Goal: Information Seeking & Learning: Check status

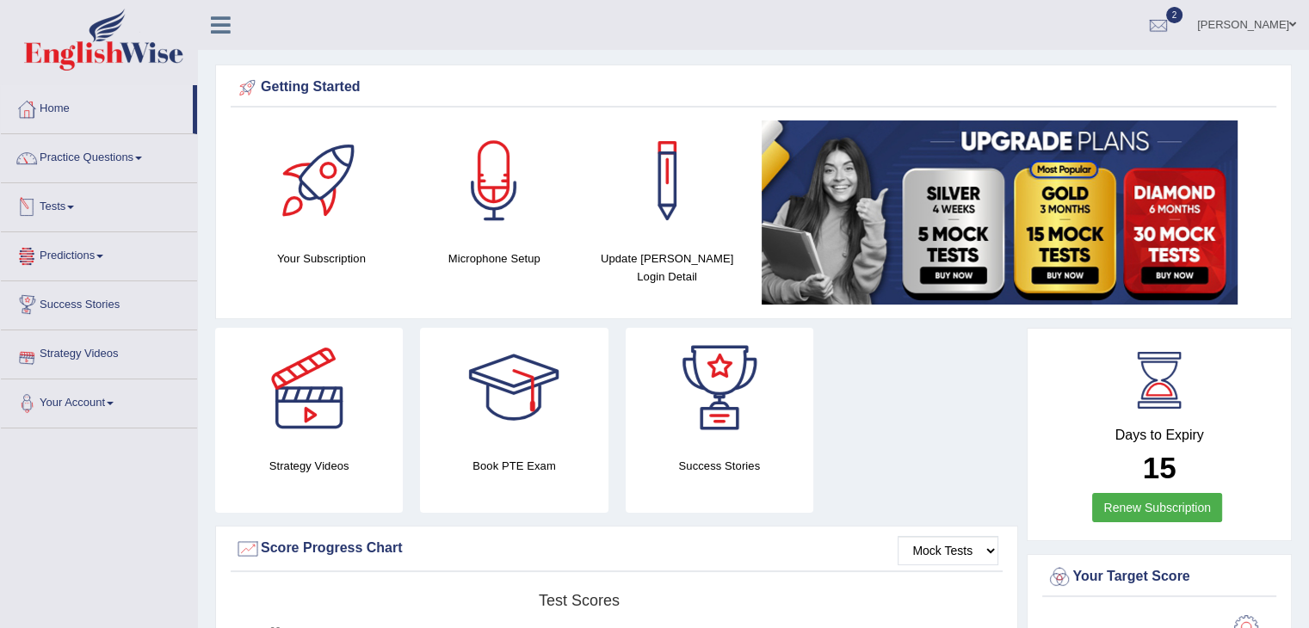
click at [92, 196] on link "Tests" at bounding box center [99, 204] width 196 height 43
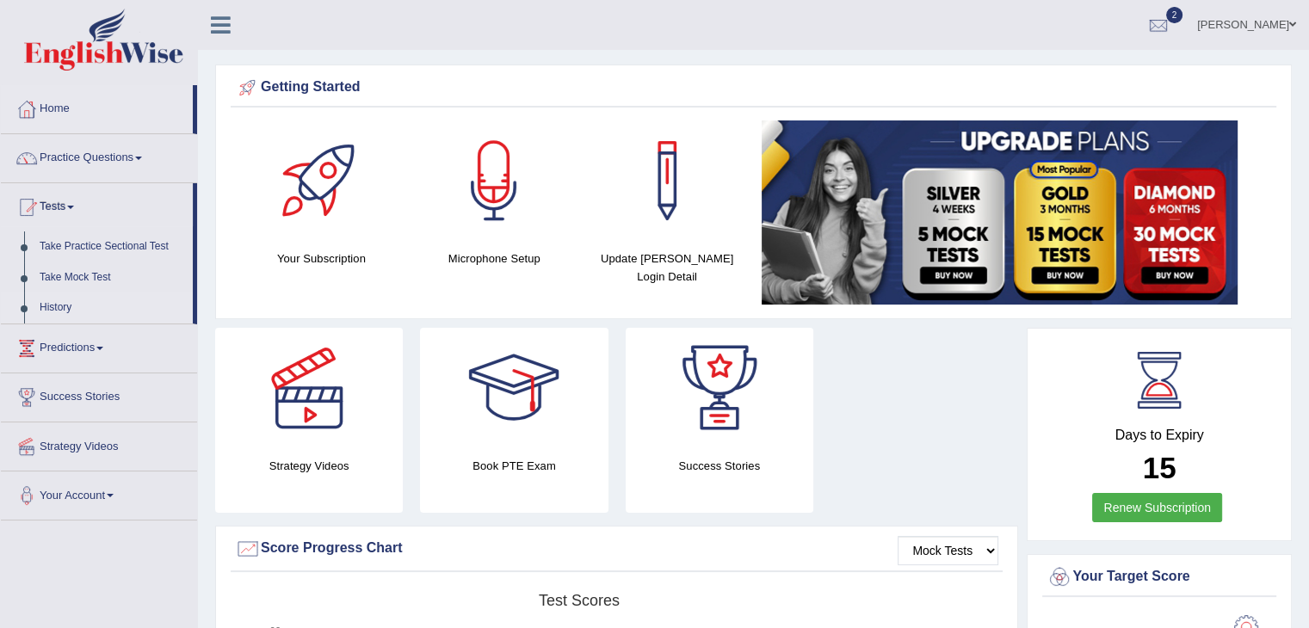
click at [64, 306] on link "History" at bounding box center [112, 308] width 161 height 31
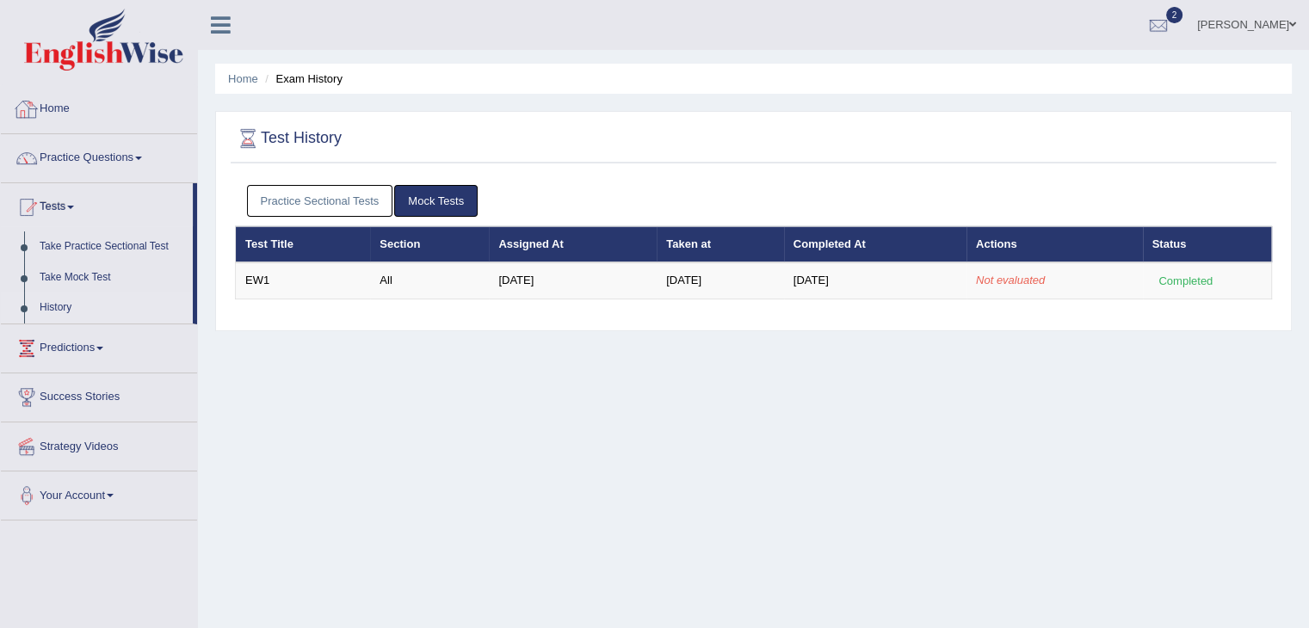
click at [59, 111] on link "Home" at bounding box center [99, 106] width 196 height 43
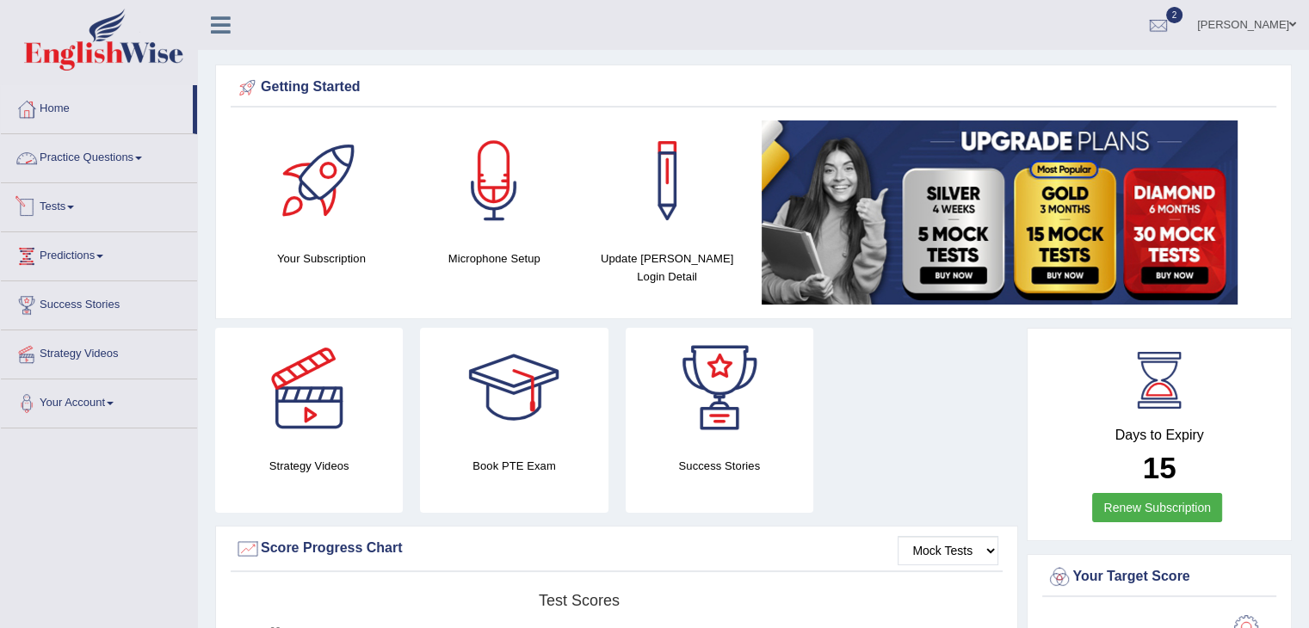
click at [81, 203] on link "Tests" at bounding box center [99, 204] width 196 height 43
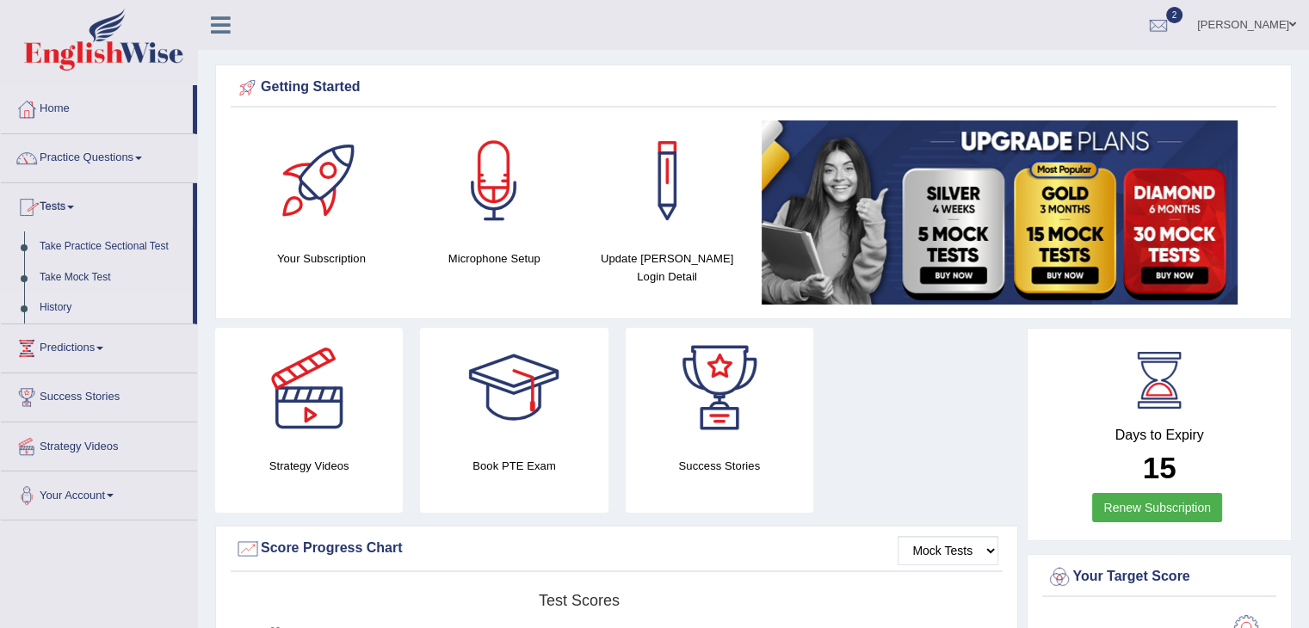
click at [73, 297] on link "History" at bounding box center [112, 308] width 161 height 31
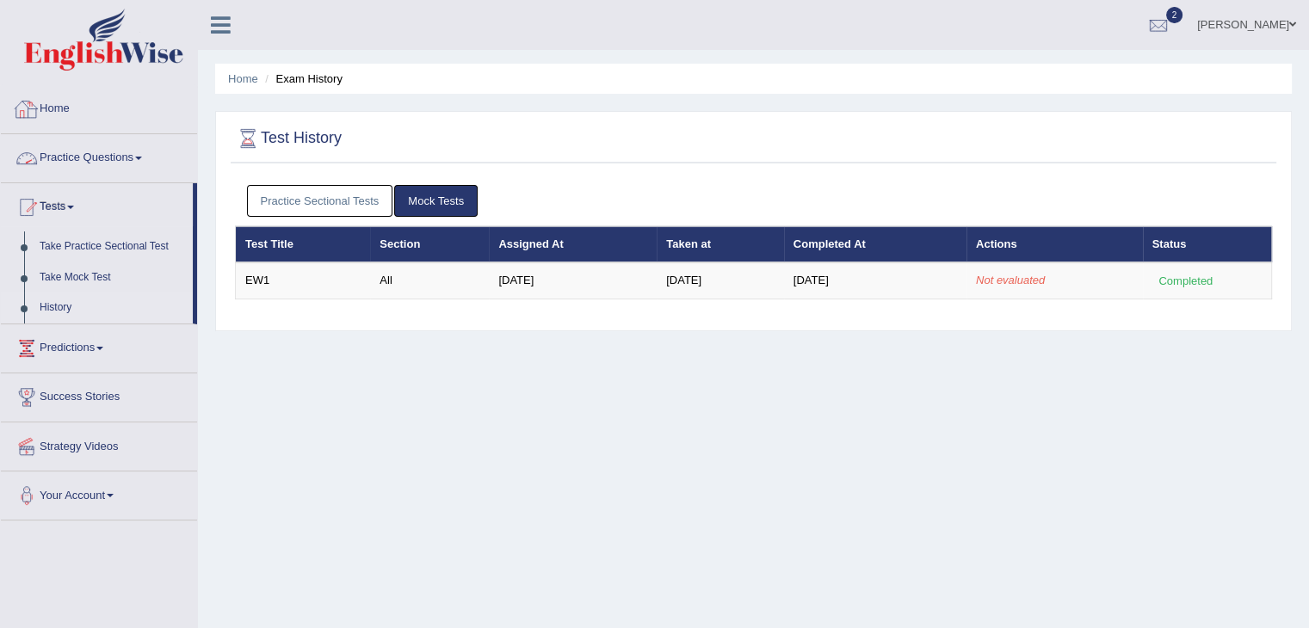
click at [79, 114] on link "Home" at bounding box center [99, 106] width 196 height 43
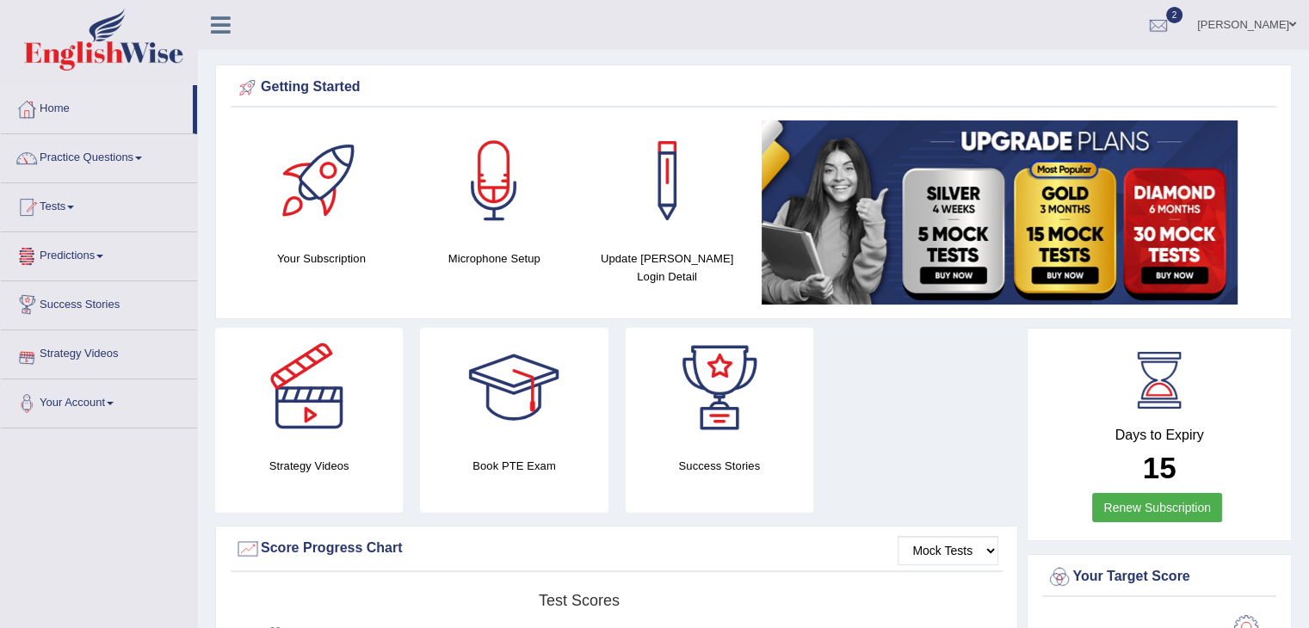
click at [95, 209] on link "Tests" at bounding box center [99, 204] width 196 height 43
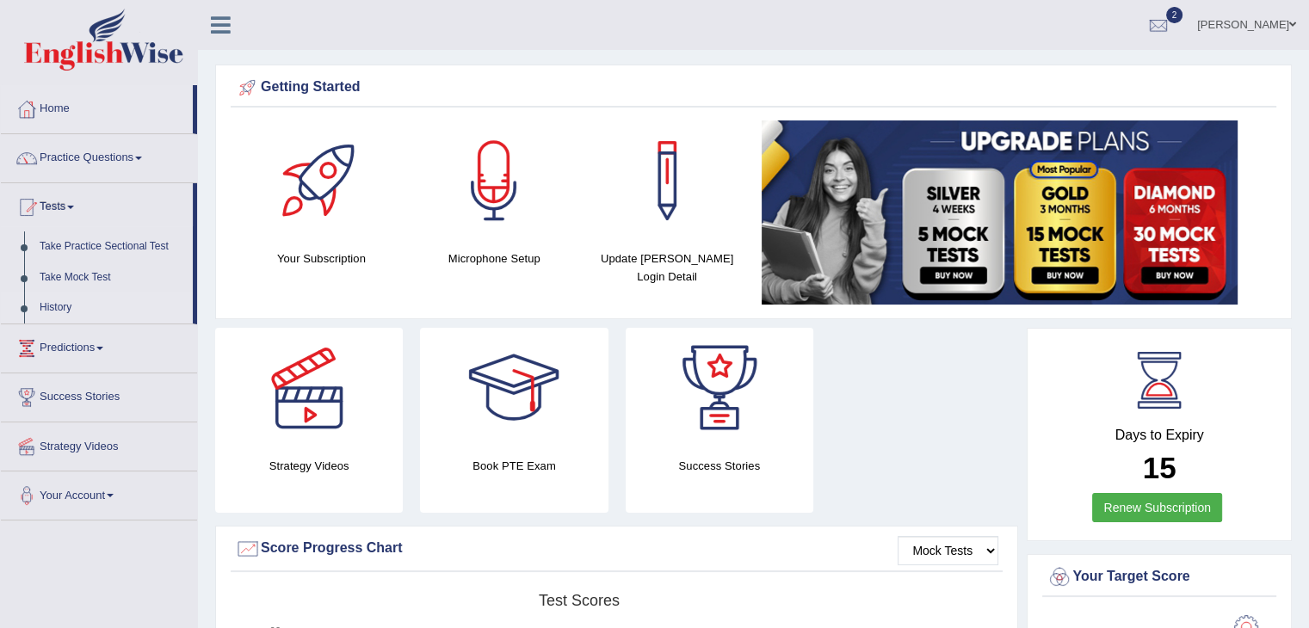
click at [65, 304] on link "History" at bounding box center [112, 308] width 161 height 31
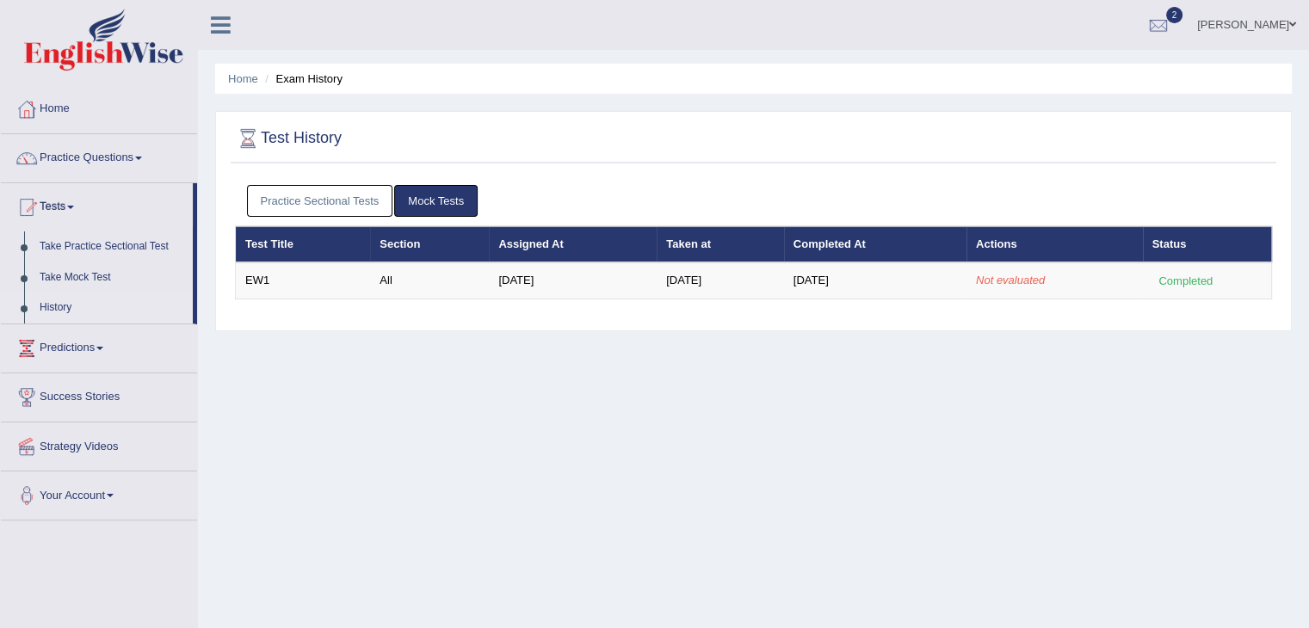
click at [62, 294] on link "History" at bounding box center [112, 308] width 161 height 31
click at [342, 197] on link "Practice Sectional Tests" at bounding box center [320, 201] width 146 height 32
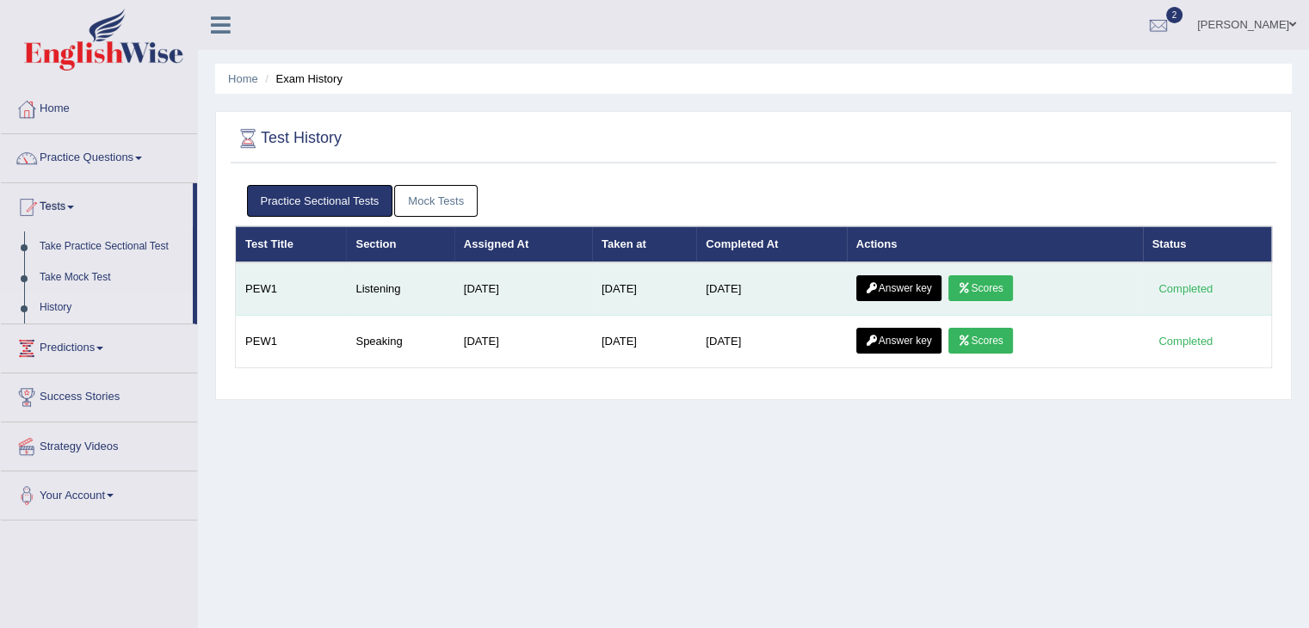
click at [989, 278] on link "Scores" at bounding box center [980, 288] width 64 height 26
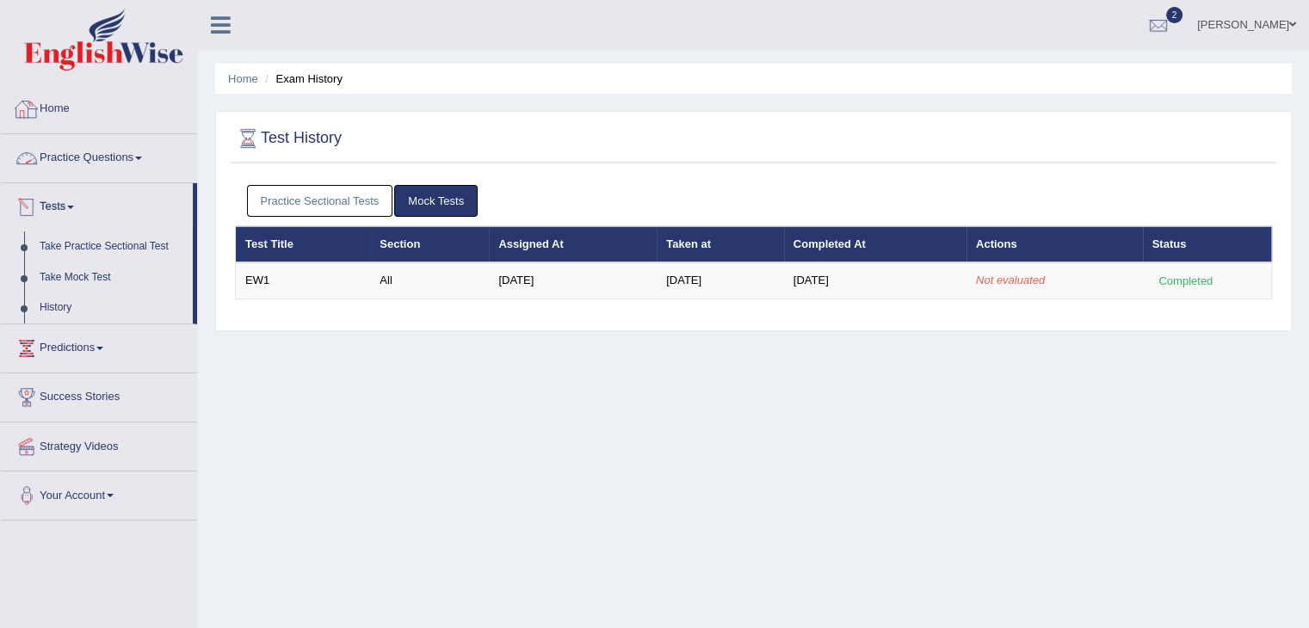
click at [99, 109] on link "Home" at bounding box center [99, 106] width 196 height 43
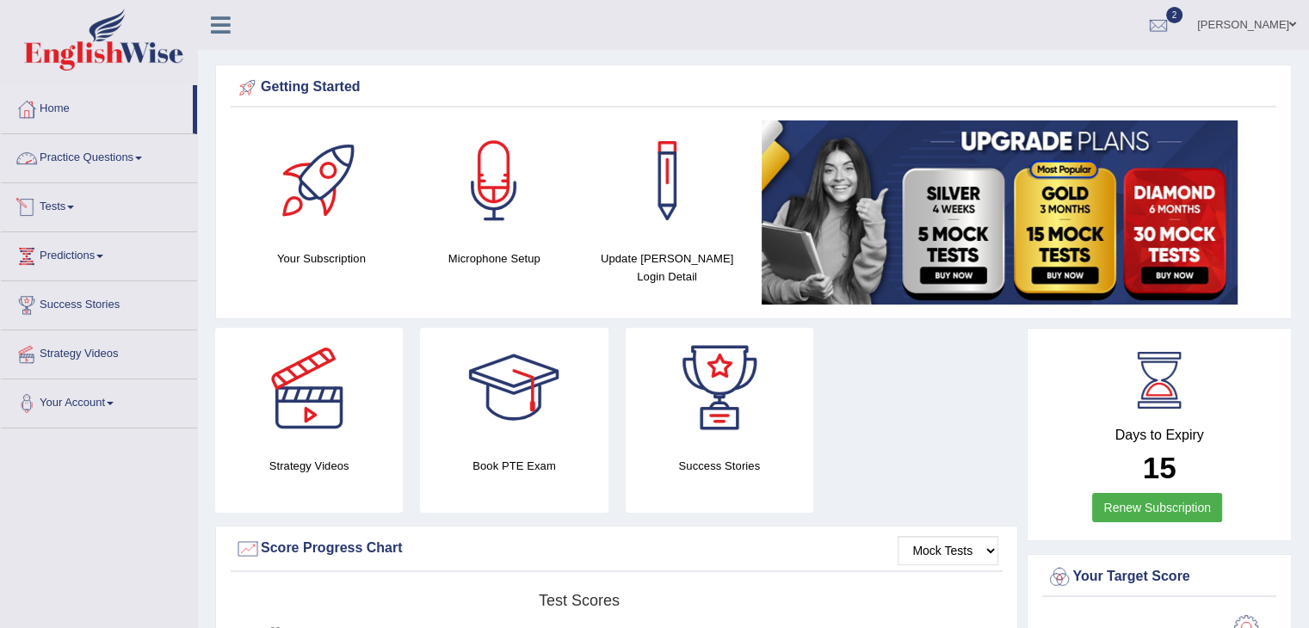
click at [117, 217] on link "Tests" at bounding box center [99, 204] width 196 height 43
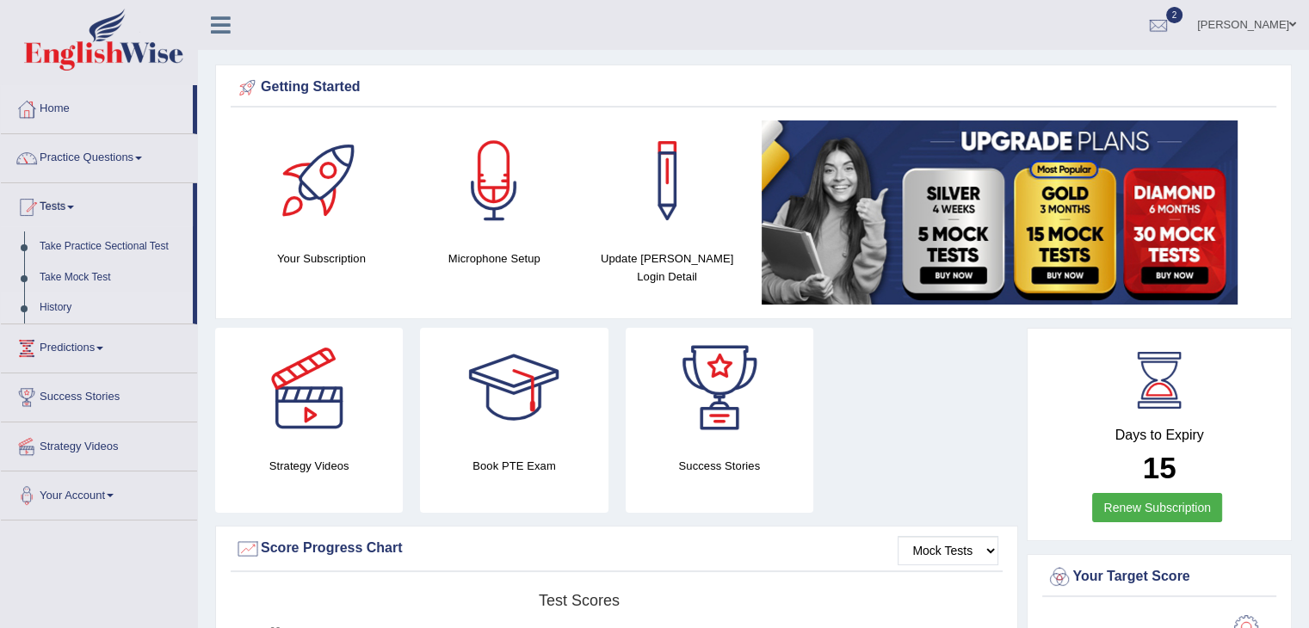
click at [76, 298] on link "History" at bounding box center [112, 308] width 161 height 31
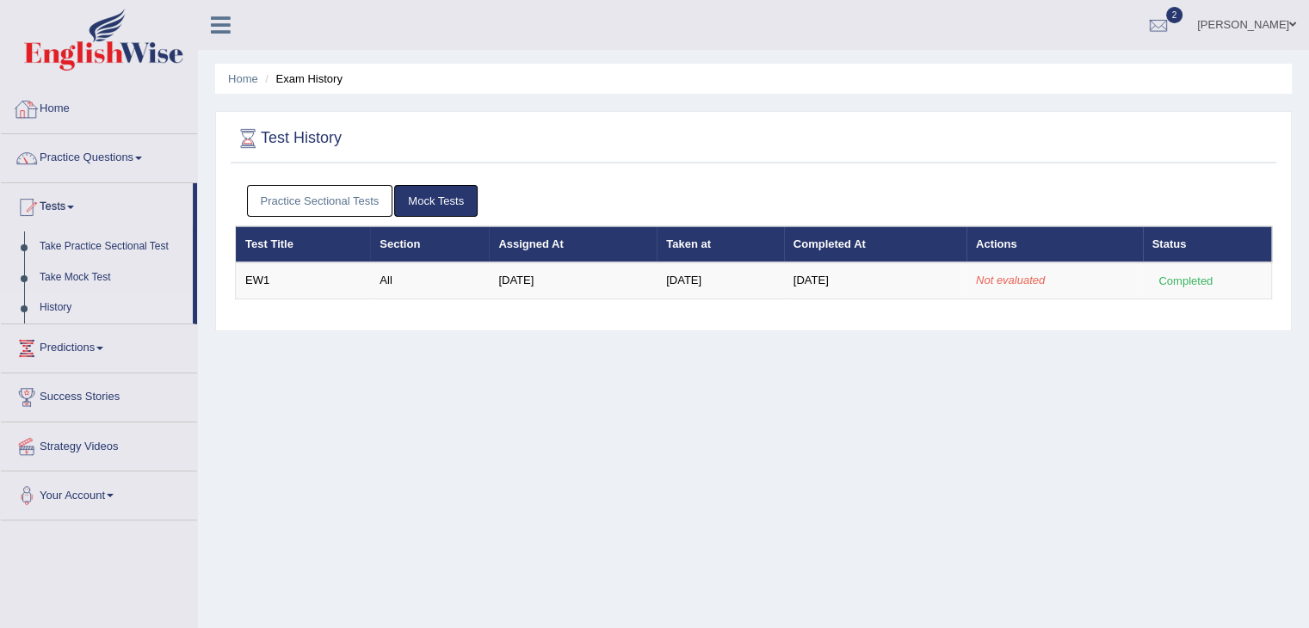
click at [46, 110] on link "Home" at bounding box center [99, 106] width 196 height 43
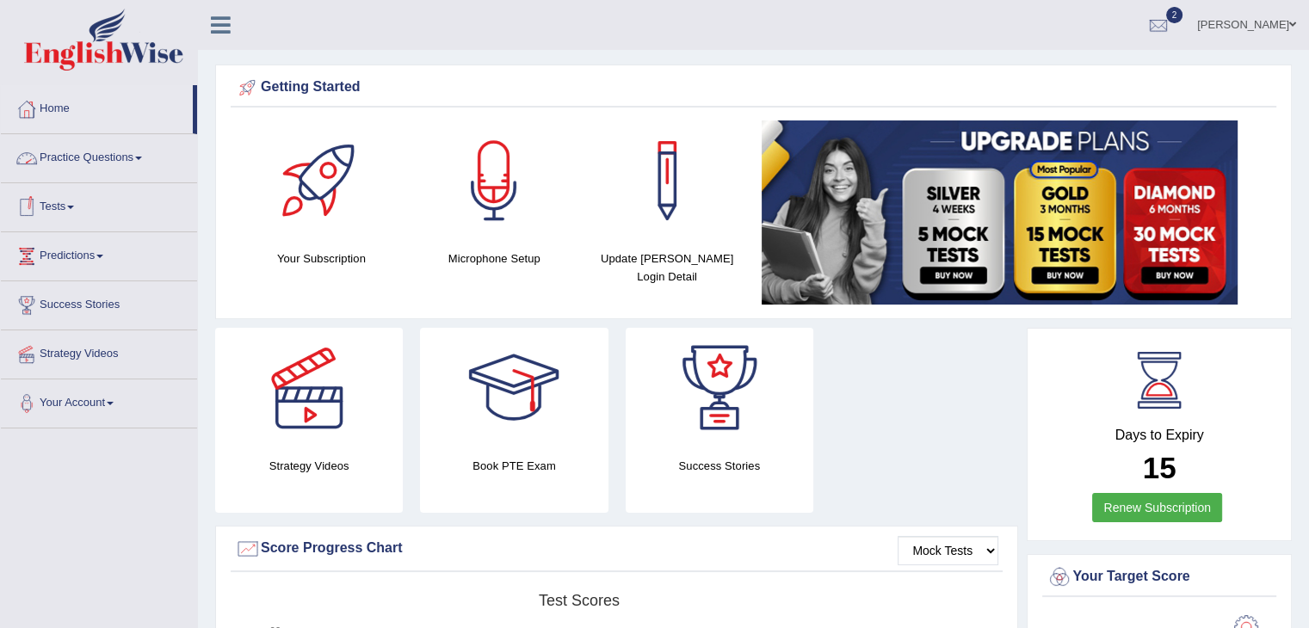
click at [76, 220] on link "Tests" at bounding box center [99, 204] width 196 height 43
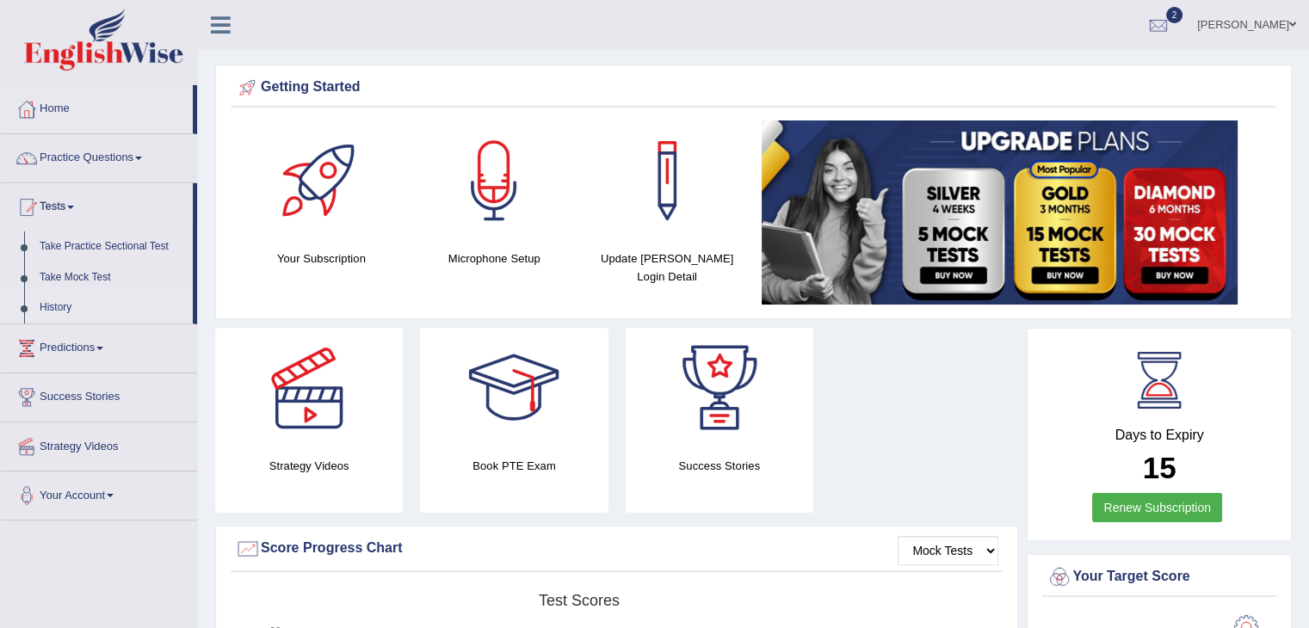
click at [57, 303] on link "History" at bounding box center [112, 308] width 161 height 31
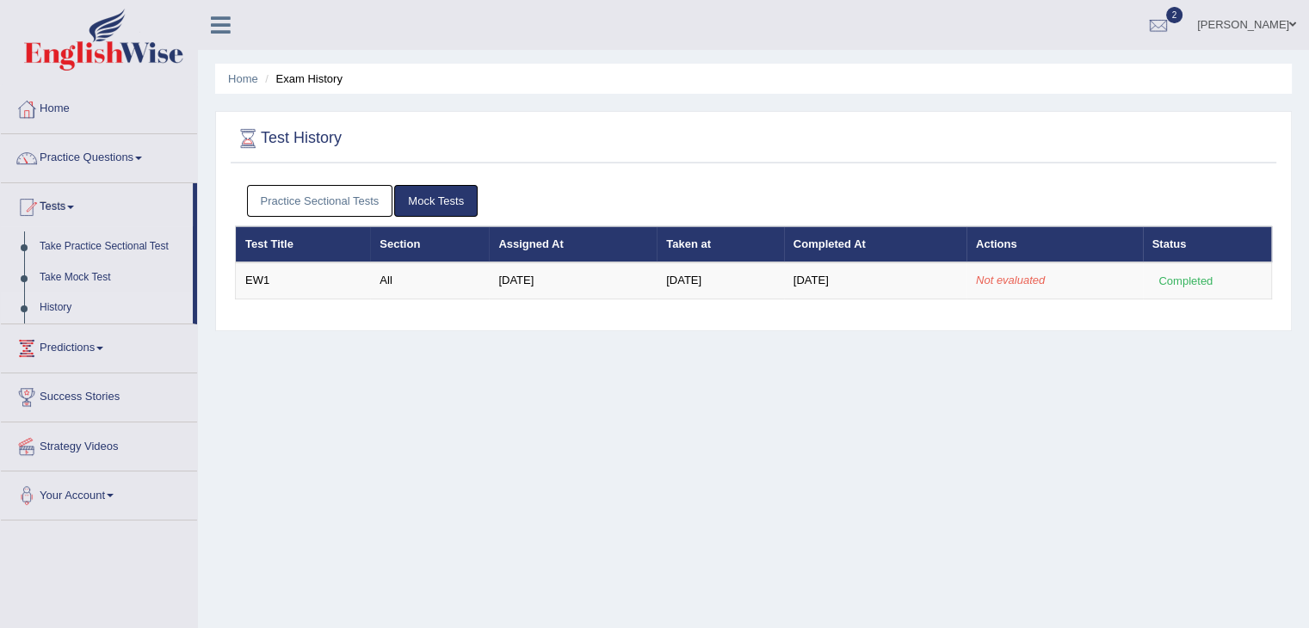
click at [327, 195] on link "Practice Sectional Tests" at bounding box center [320, 201] width 146 height 32
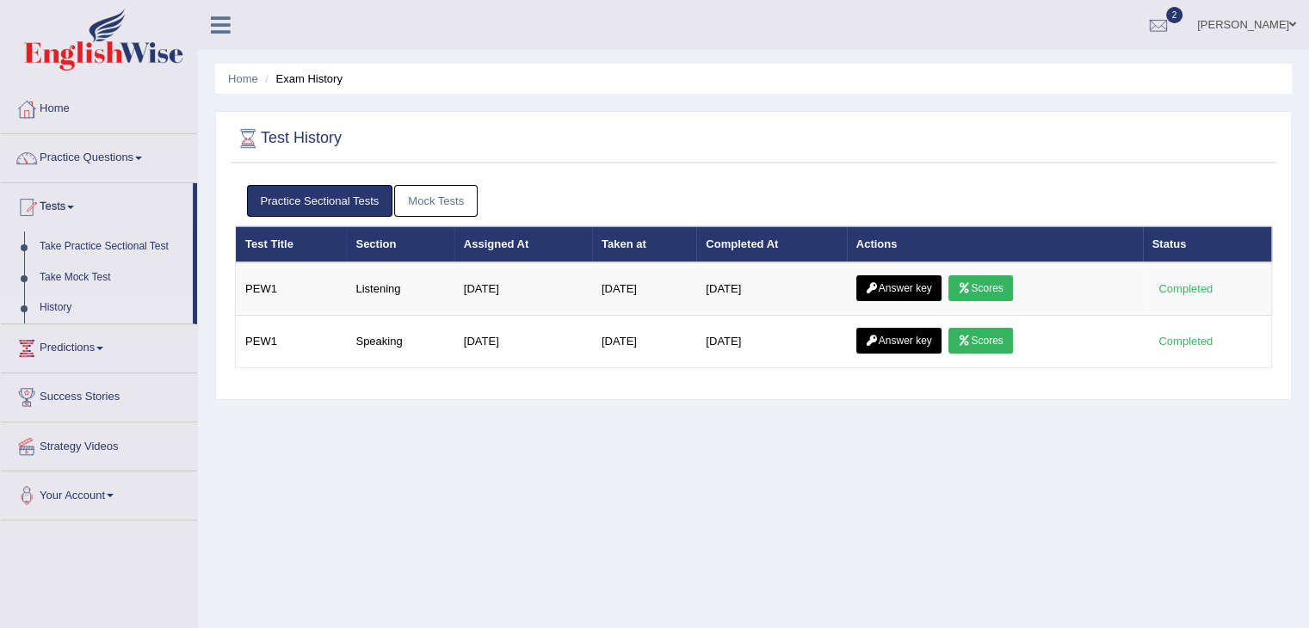
click at [451, 187] on link "Mock Tests" at bounding box center [435, 201] width 83 height 32
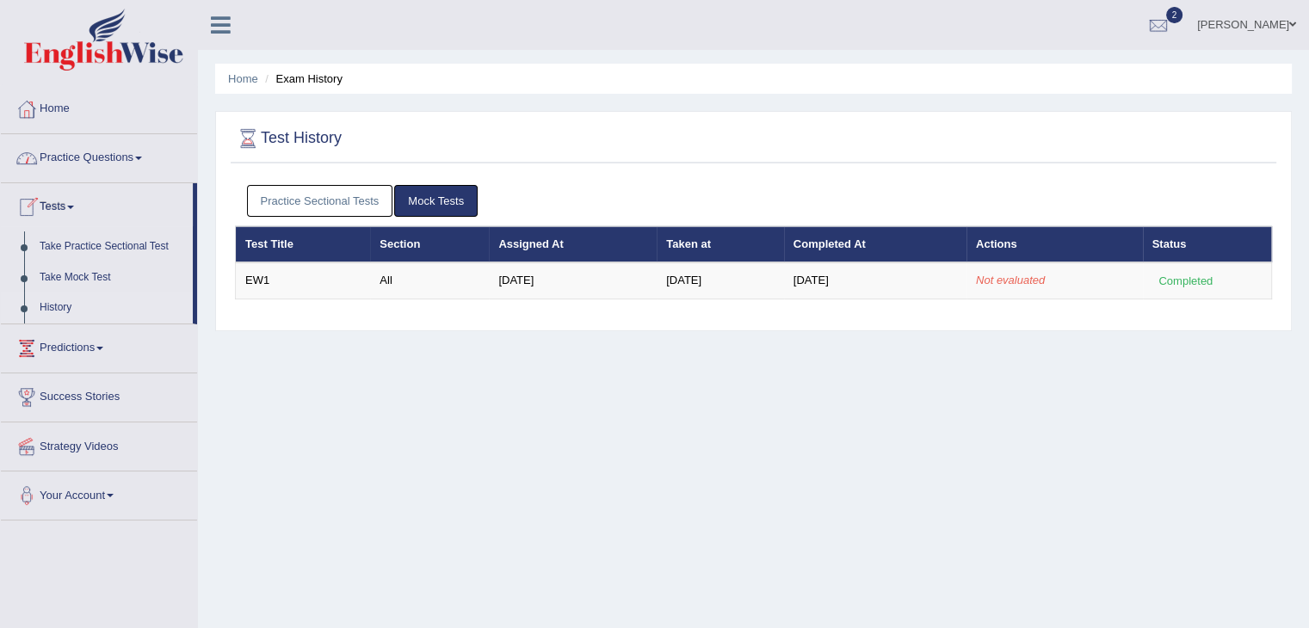
click at [100, 111] on link "Home" at bounding box center [99, 106] width 196 height 43
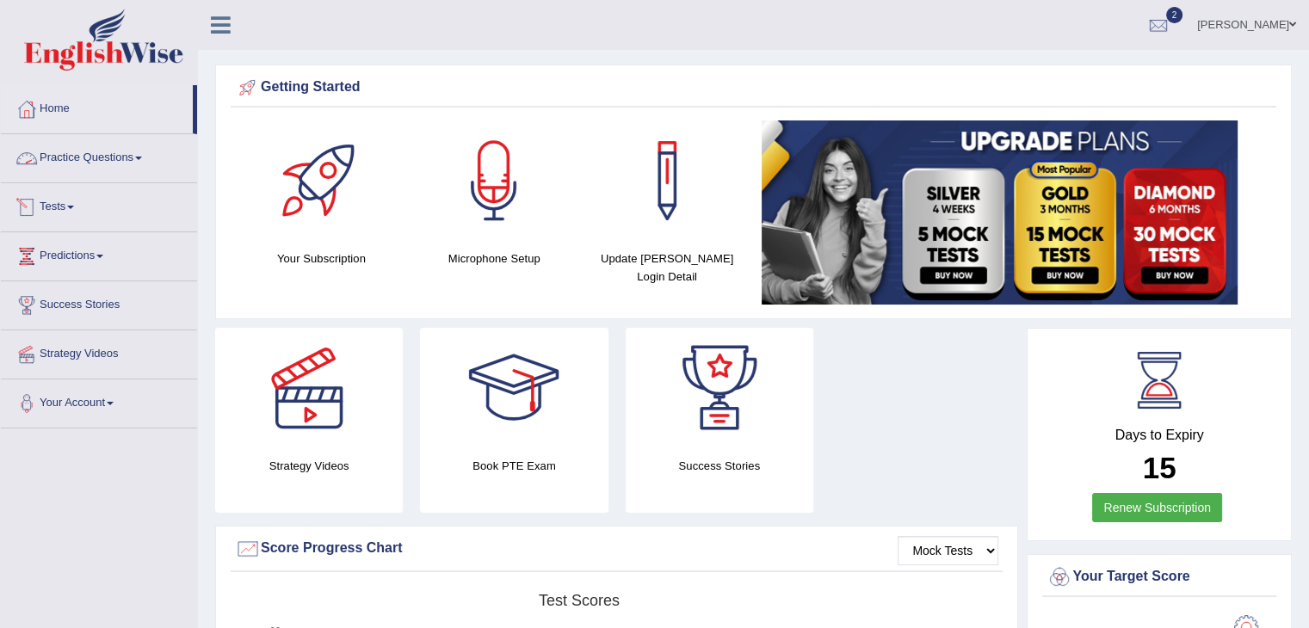
click at [88, 211] on link "Tests" at bounding box center [99, 204] width 196 height 43
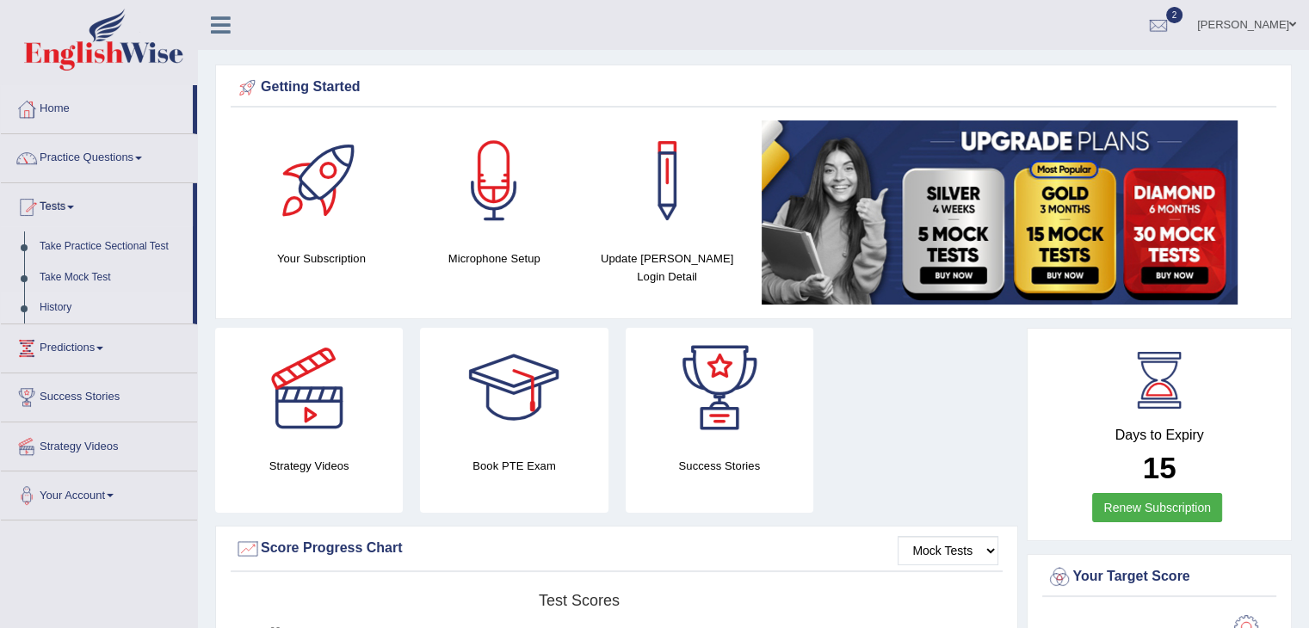
click at [71, 299] on link "History" at bounding box center [112, 308] width 161 height 31
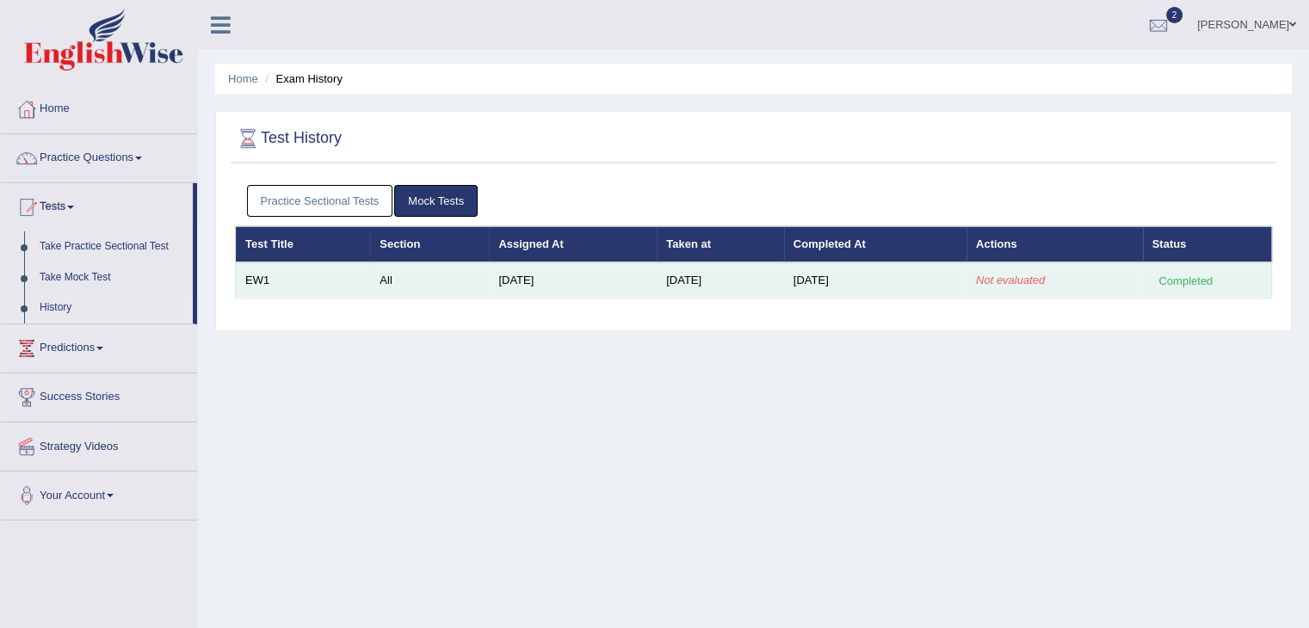
click at [992, 280] on em "Not evaluated" at bounding box center [1010, 280] width 69 height 13
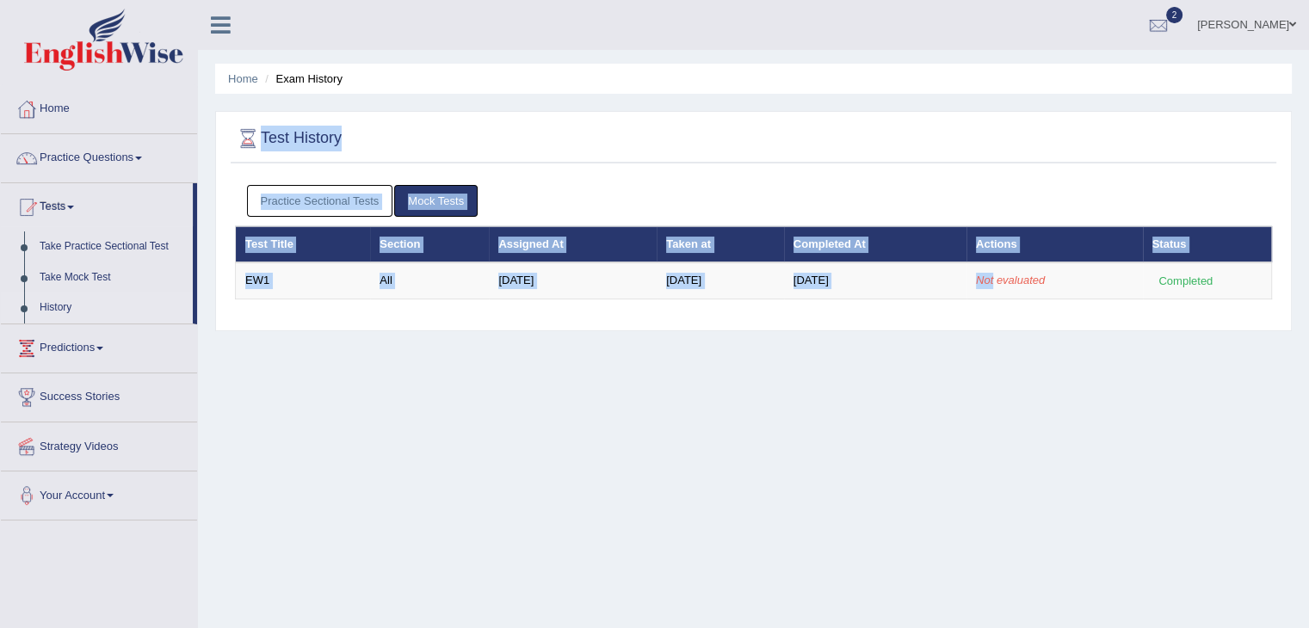
drag, startPoint x: 992, startPoint y: 280, endPoint x: 1310, endPoint y: -71, distance: 473.3
click at [1308, 0] on html "Toggle navigation Home Practice Questions Speaking Practice Read Aloud Repeat S…" at bounding box center [654, 314] width 1309 height 628
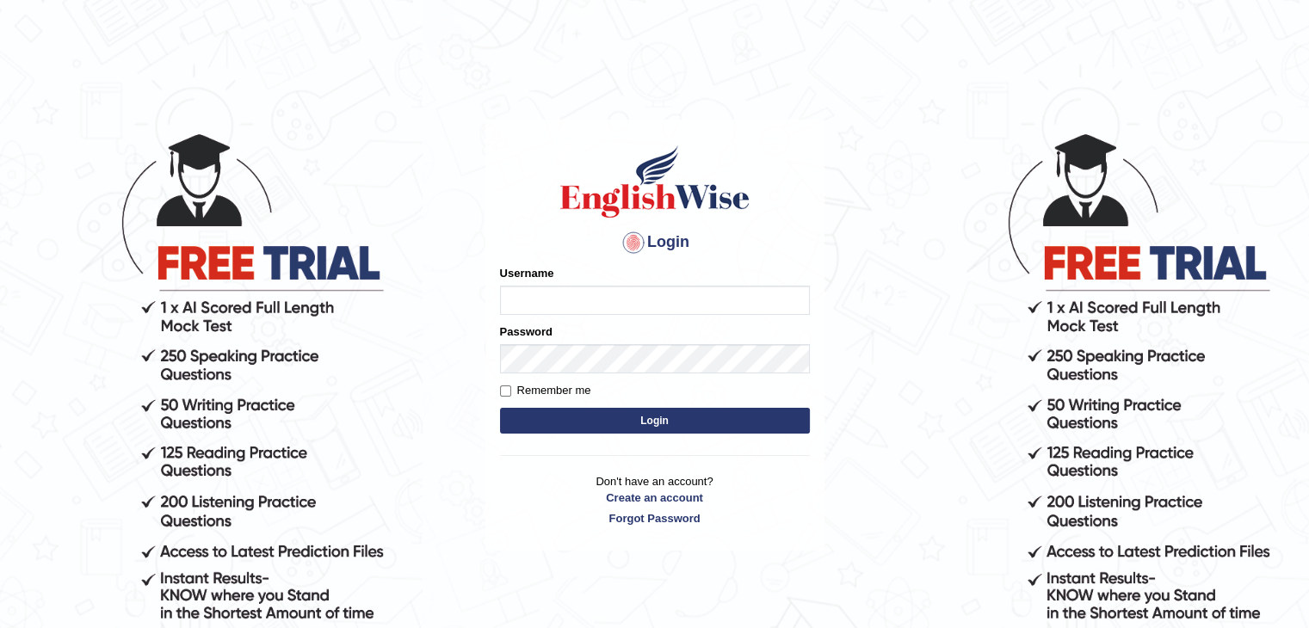
type input "[PERSON_NAME]"
click at [586, 424] on button "Login" at bounding box center [655, 421] width 310 height 26
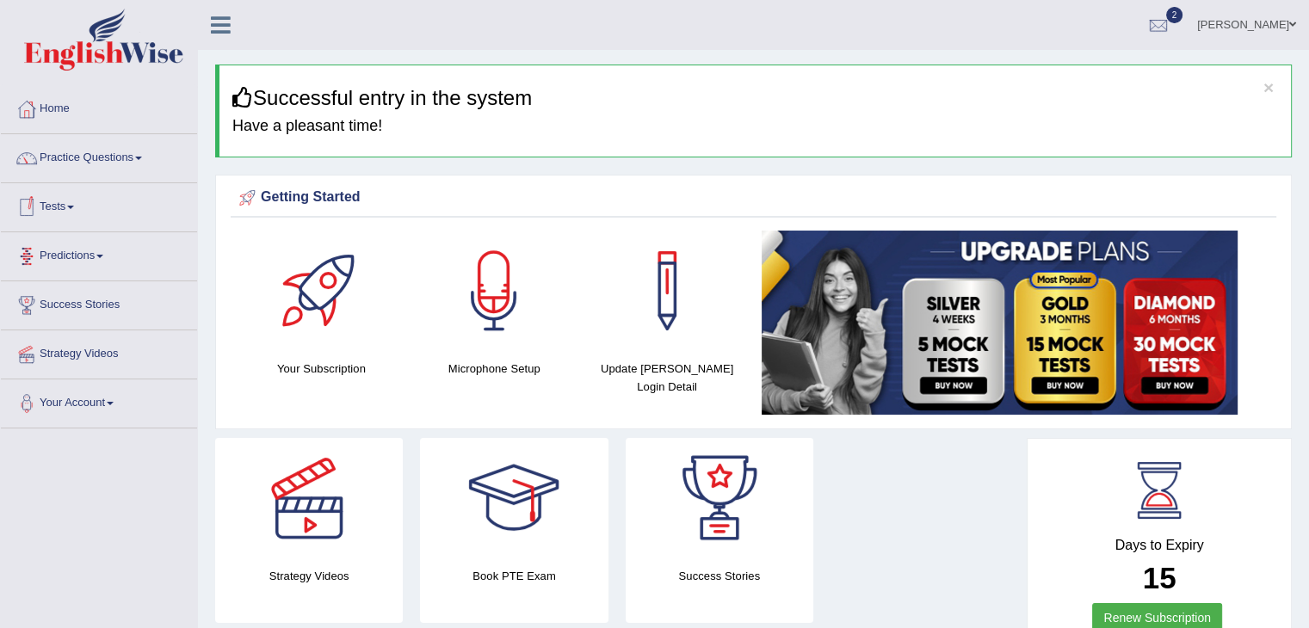
click at [95, 216] on link "Tests" at bounding box center [99, 204] width 196 height 43
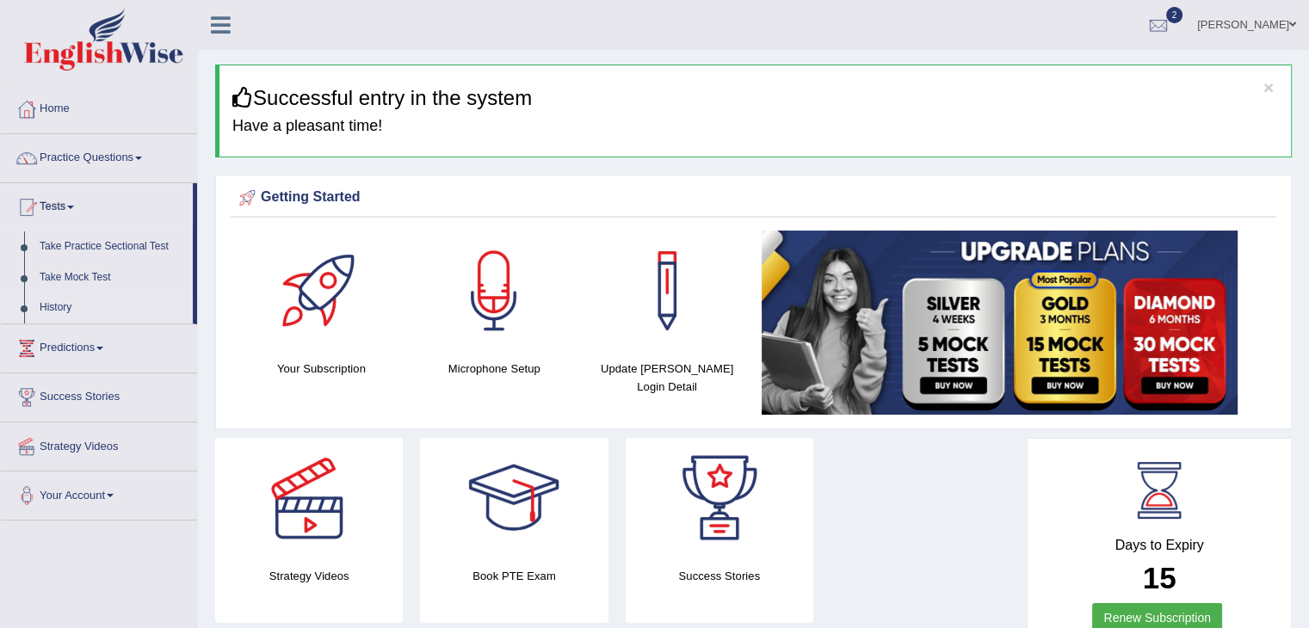
click at [59, 305] on link "History" at bounding box center [112, 308] width 161 height 31
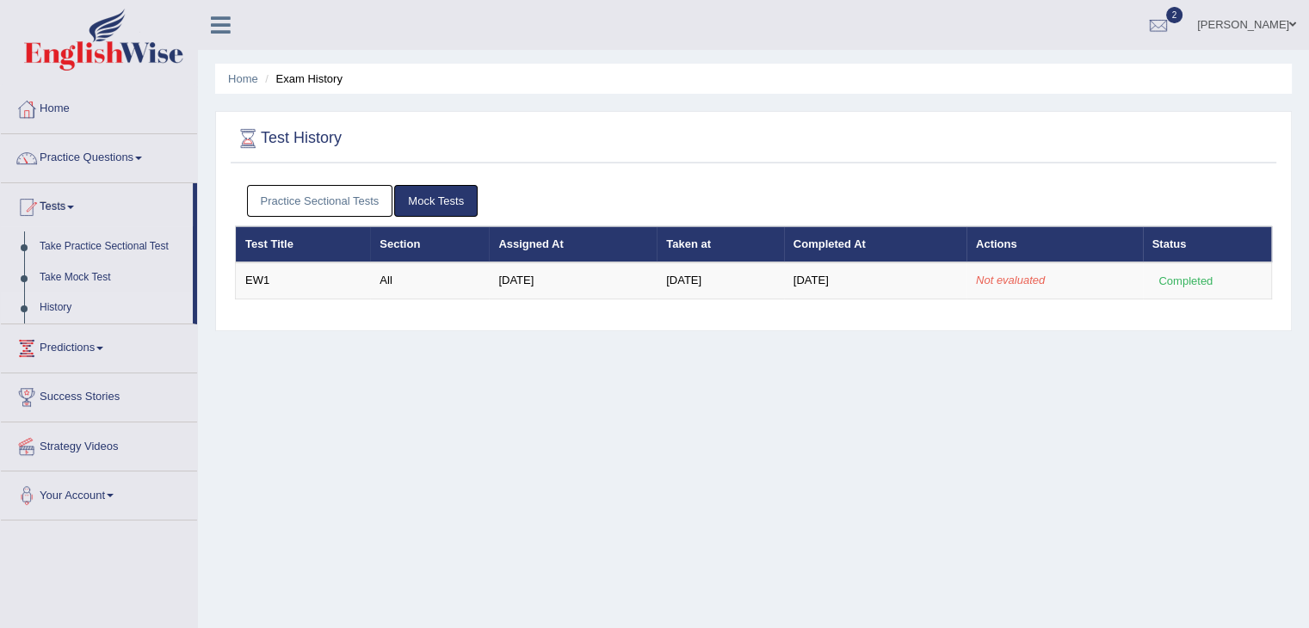
click at [330, 192] on link "Practice Sectional Tests" at bounding box center [320, 201] width 146 height 32
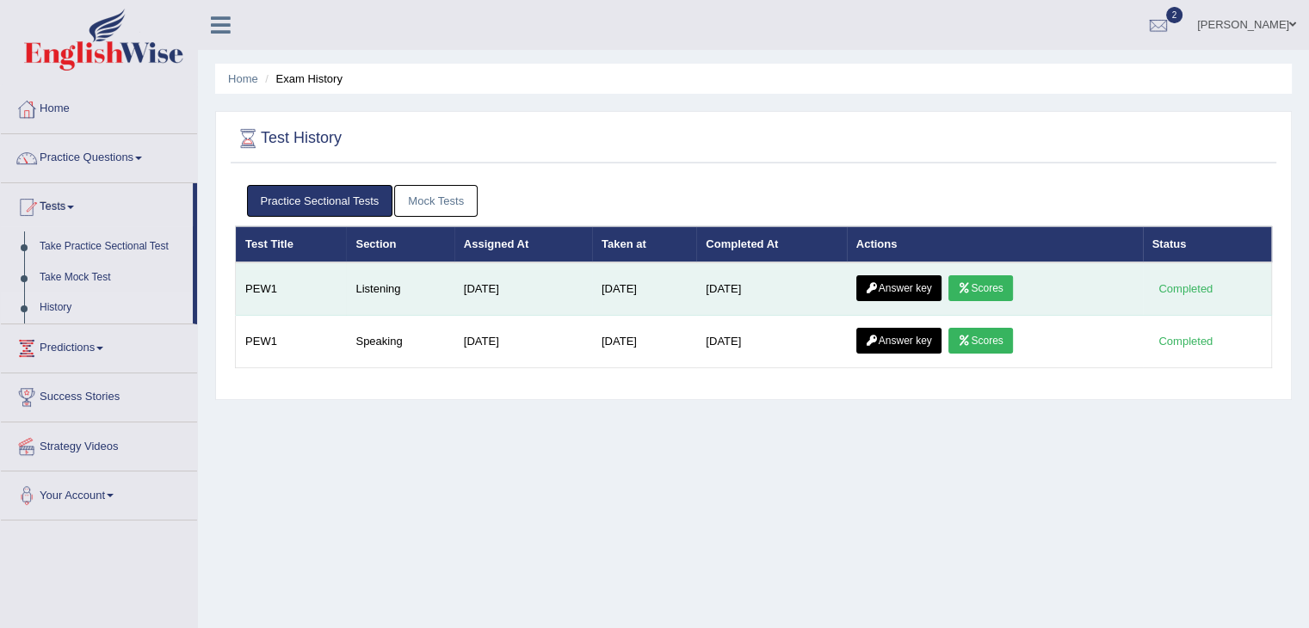
click at [995, 279] on link "Scores" at bounding box center [980, 288] width 64 height 26
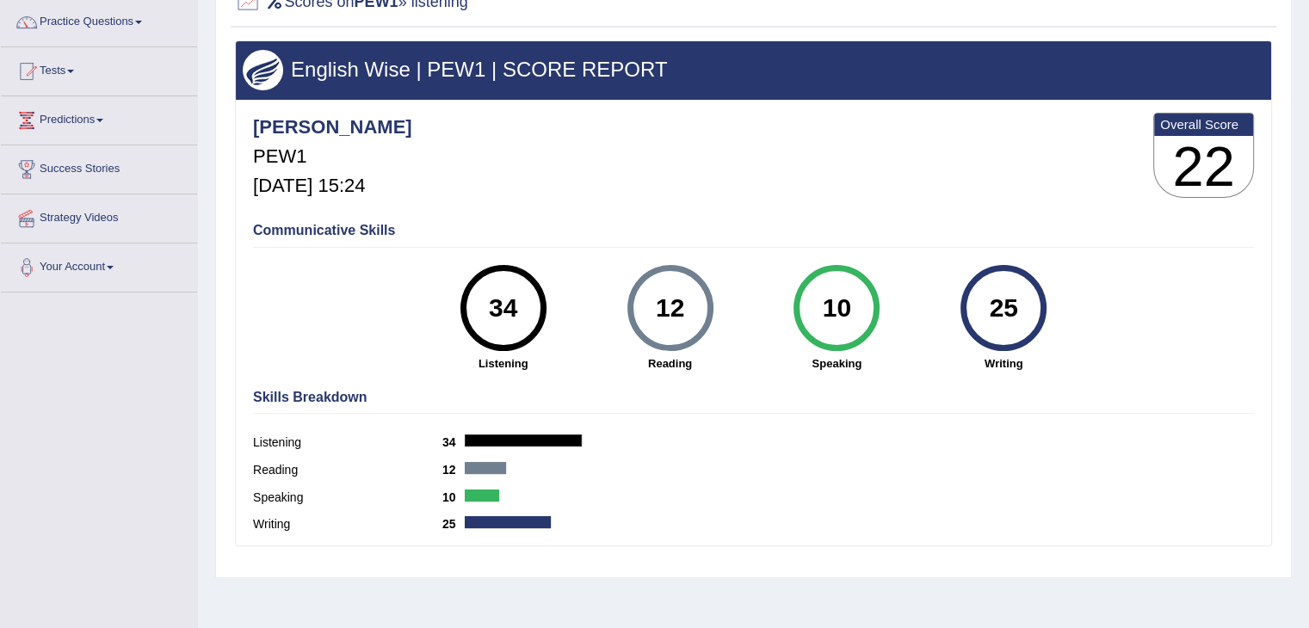
scroll to position [138, 0]
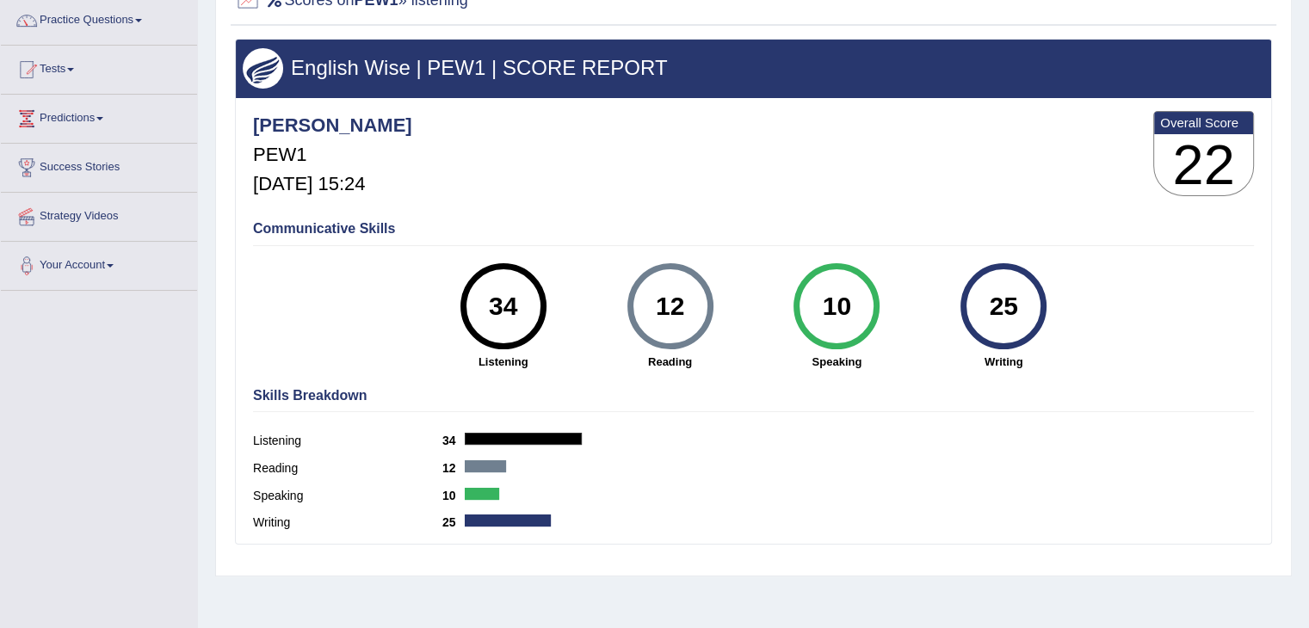
click at [964, 304] on div "25" at bounding box center [1003, 306] width 86 height 86
drag, startPoint x: 0, startPoint y: 0, endPoint x: 861, endPoint y: 438, distance: 966.2
click at [861, 107] on div "Abhilesh PEW1 Aug 29, 2025, 15:24 Overall Score 22 Communicative Skills 34 List…" at bounding box center [753, 102] width 1035 height 9
click at [629, 221] on h4 "Communicative Skills" at bounding box center [753, 228] width 1001 height 15
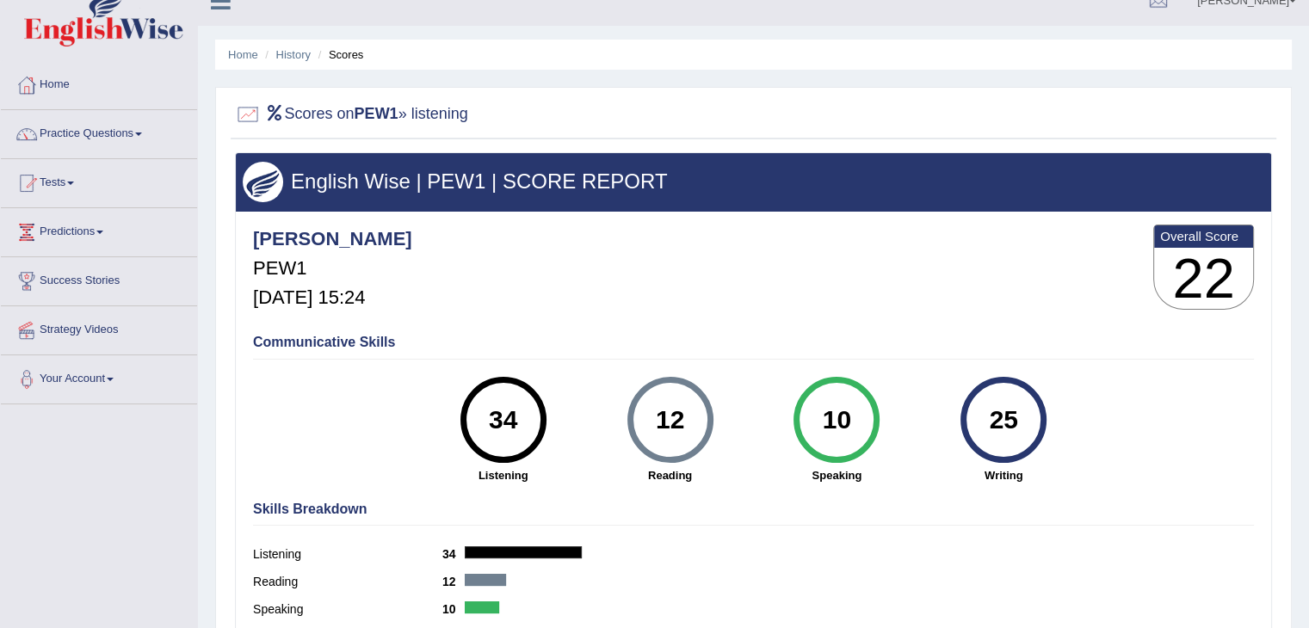
scroll to position [0, 0]
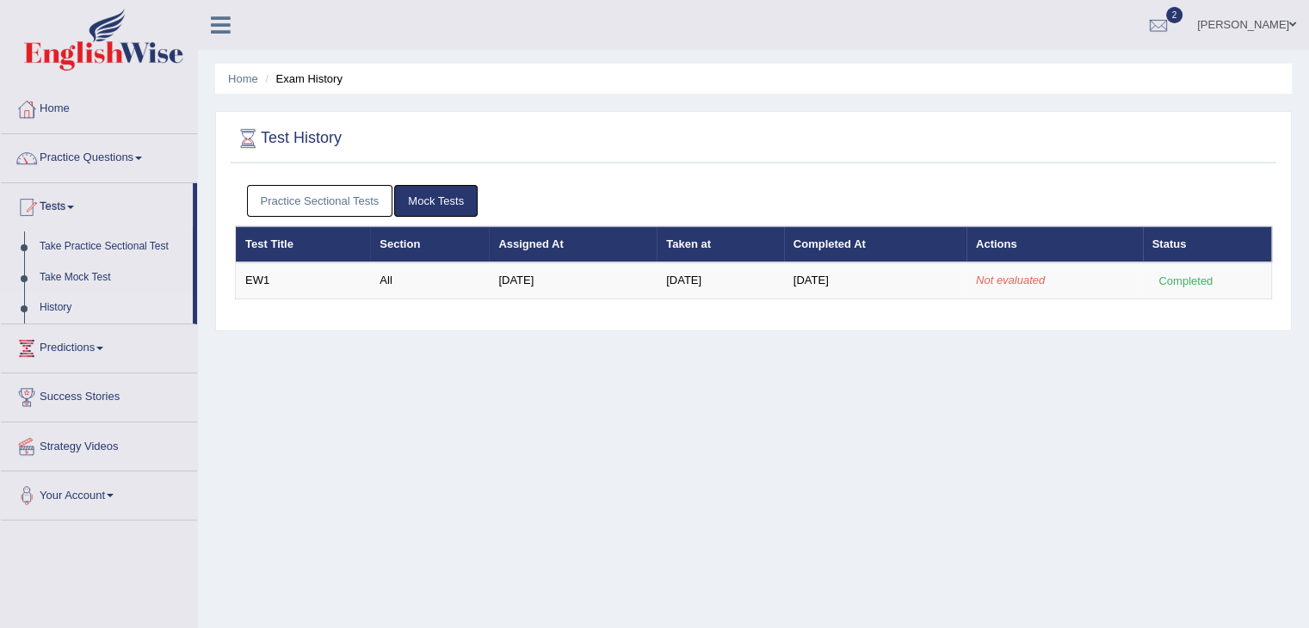
click at [341, 206] on link "Practice Sectional Tests" at bounding box center [320, 201] width 146 height 32
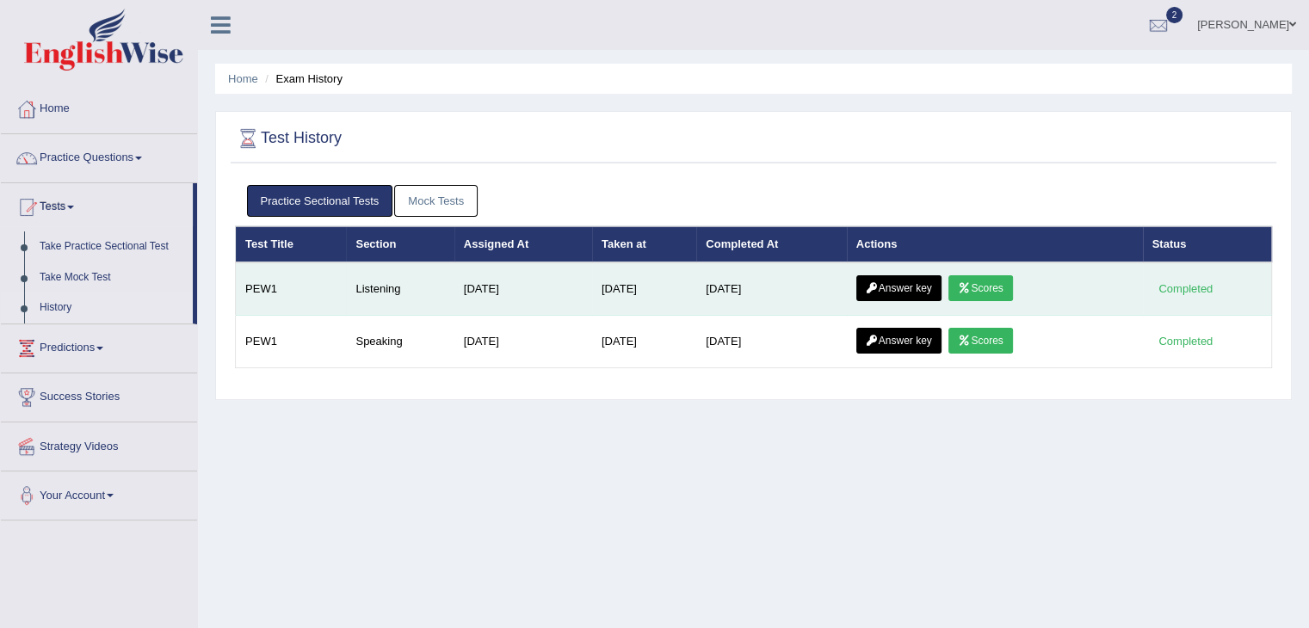
click at [903, 278] on link "Answer key" at bounding box center [898, 288] width 85 height 26
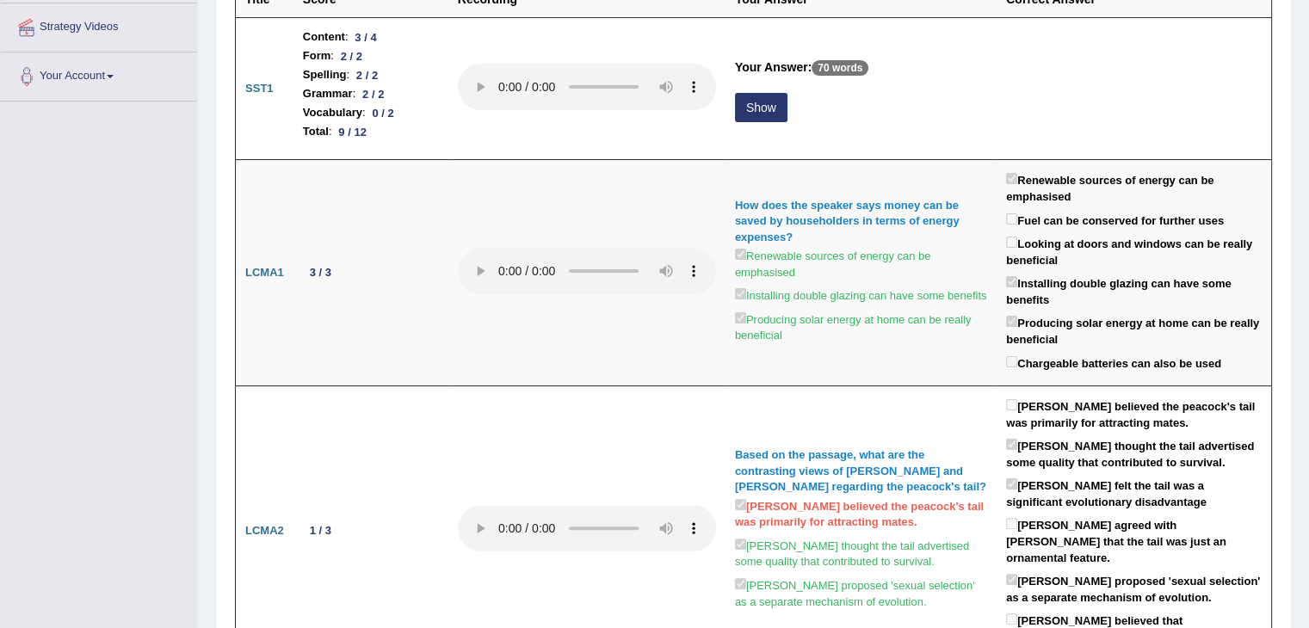
scroll to position [300, 0]
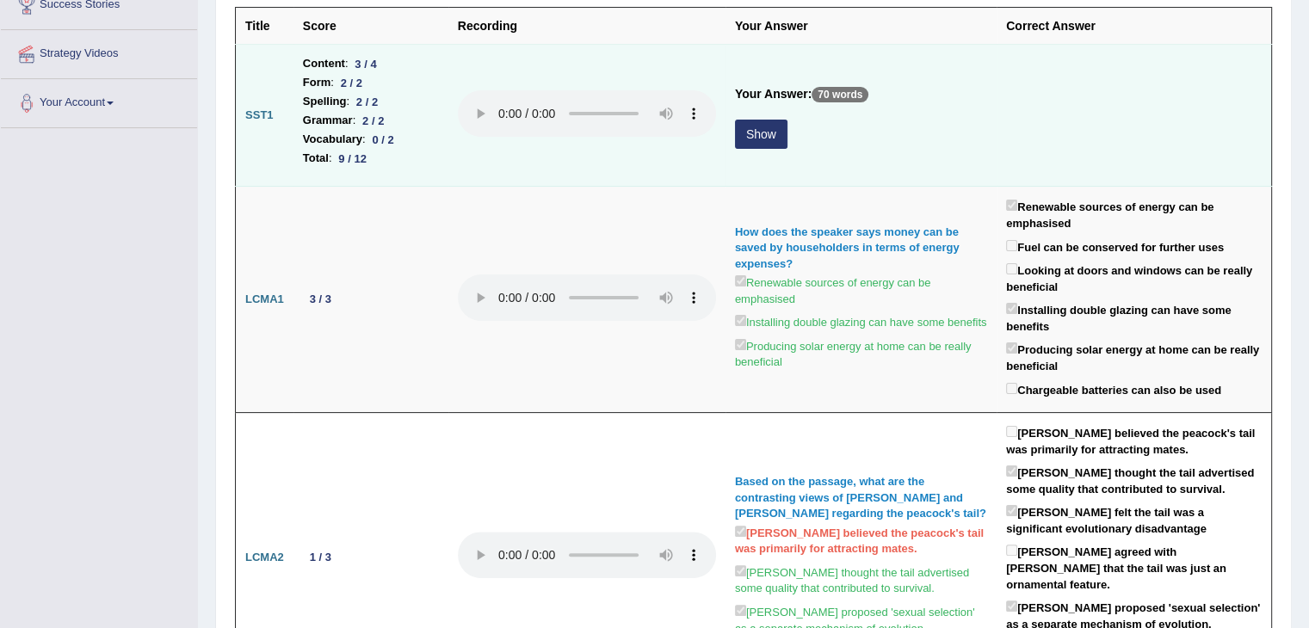
click at [761, 128] on button "Show" at bounding box center [761, 134] width 52 height 29
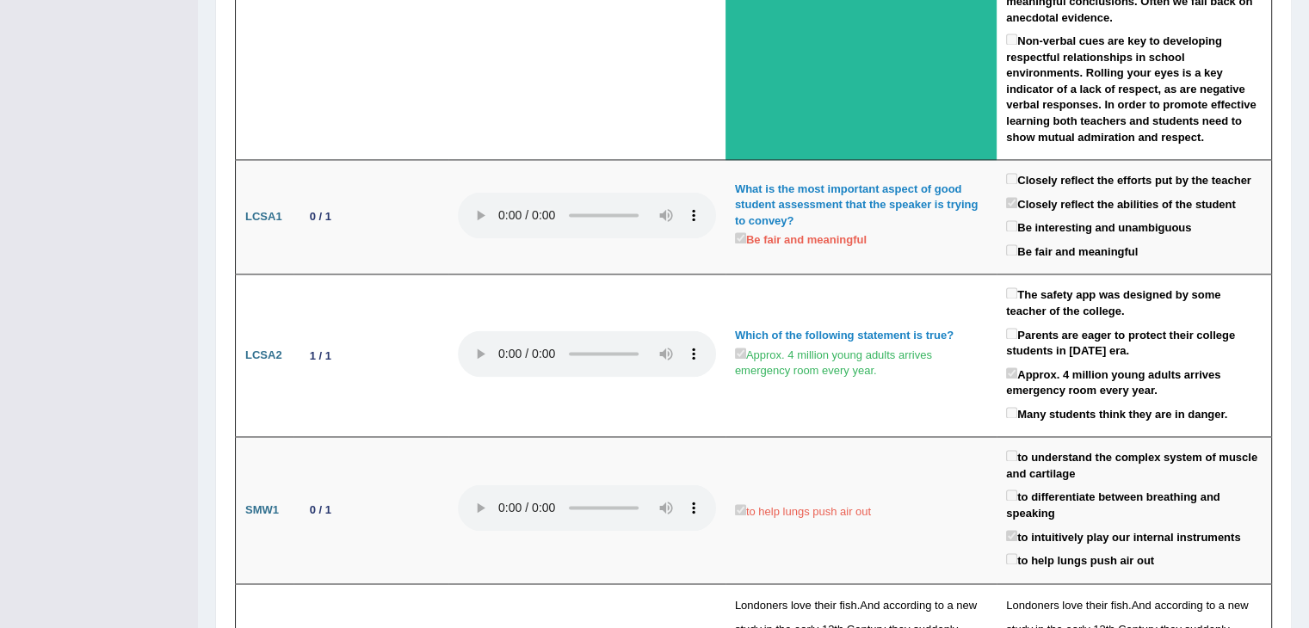
scroll to position [2641, 0]
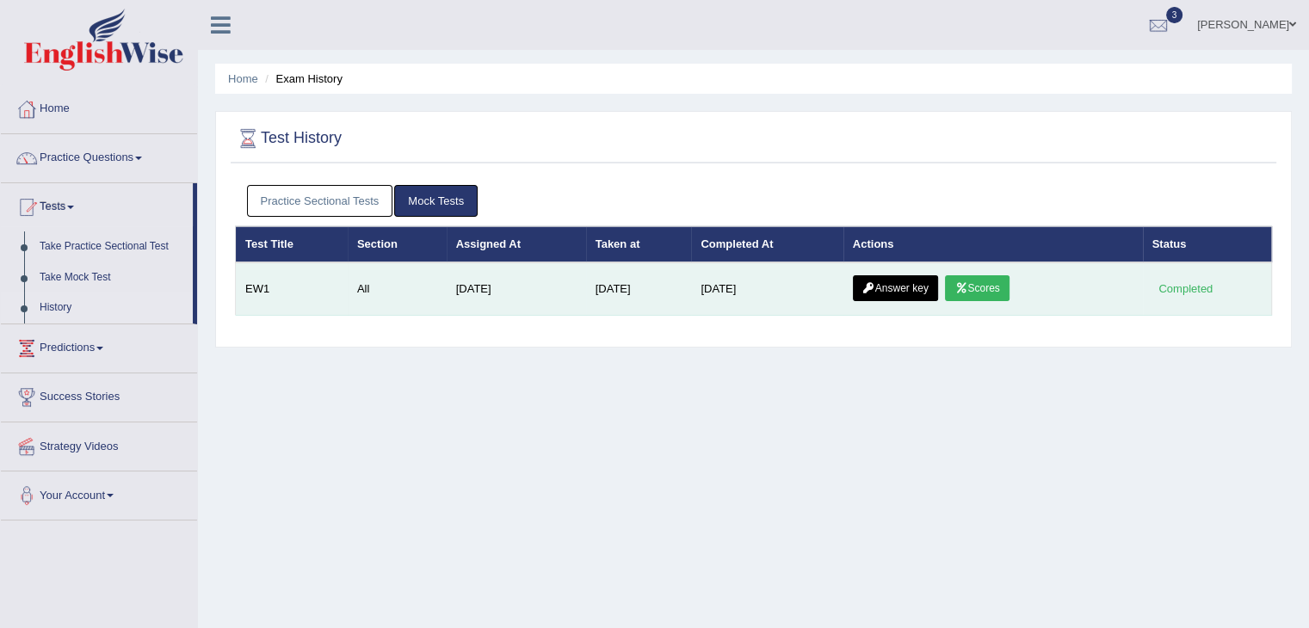
click at [987, 282] on link "Scores" at bounding box center [977, 288] width 64 height 26
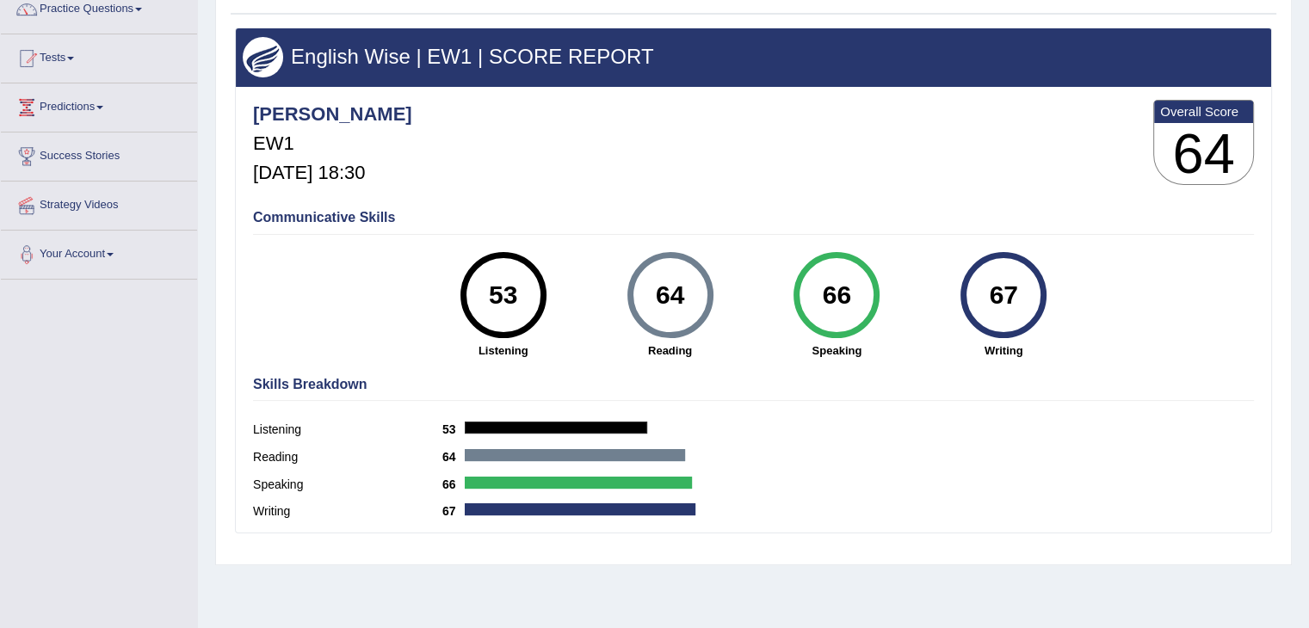
scroll to position [172, 0]
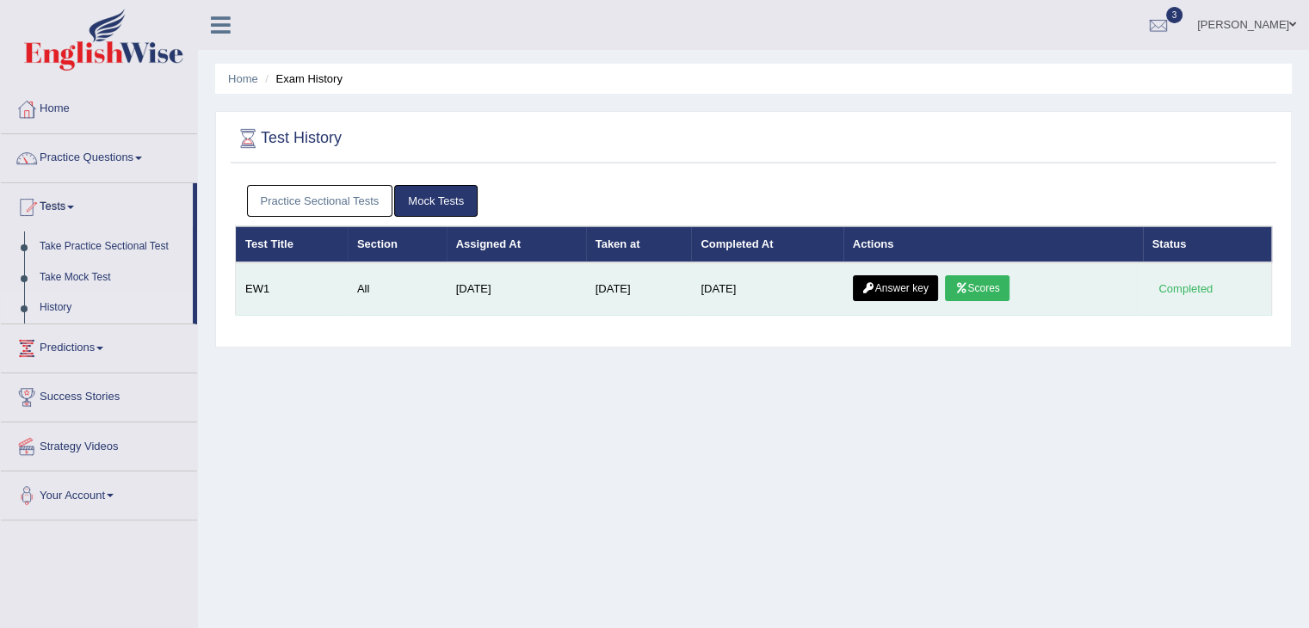
click at [875, 290] on icon at bounding box center [868, 288] width 13 height 10
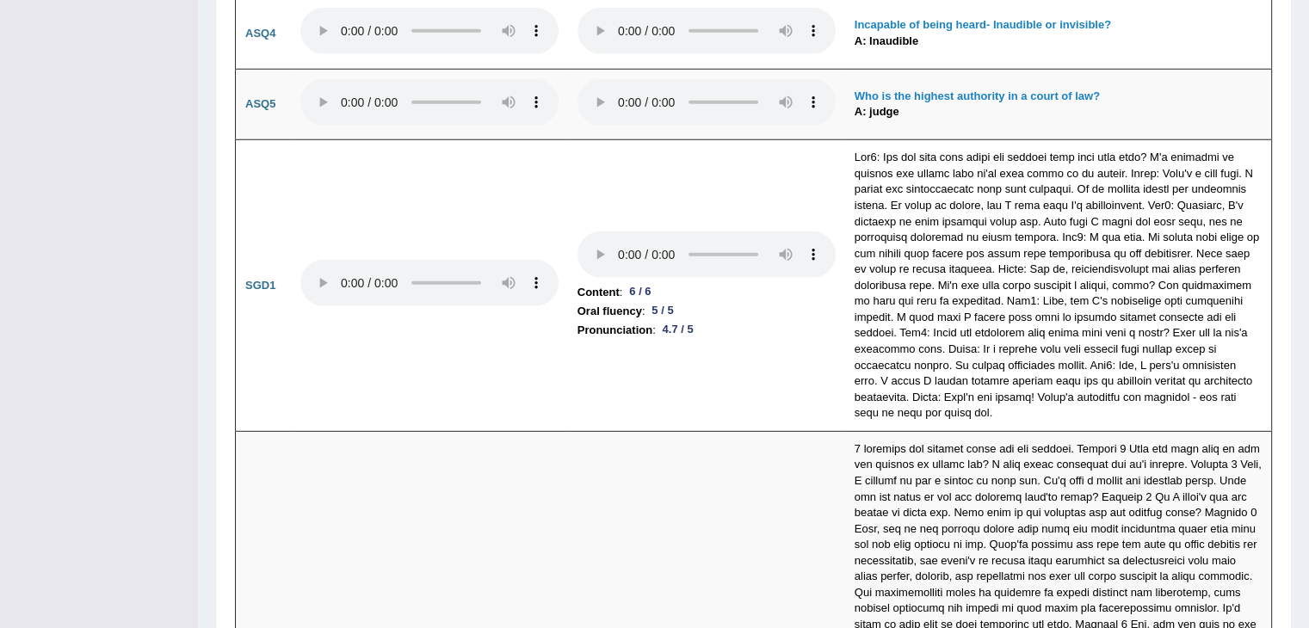
scroll to position [4526, 0]
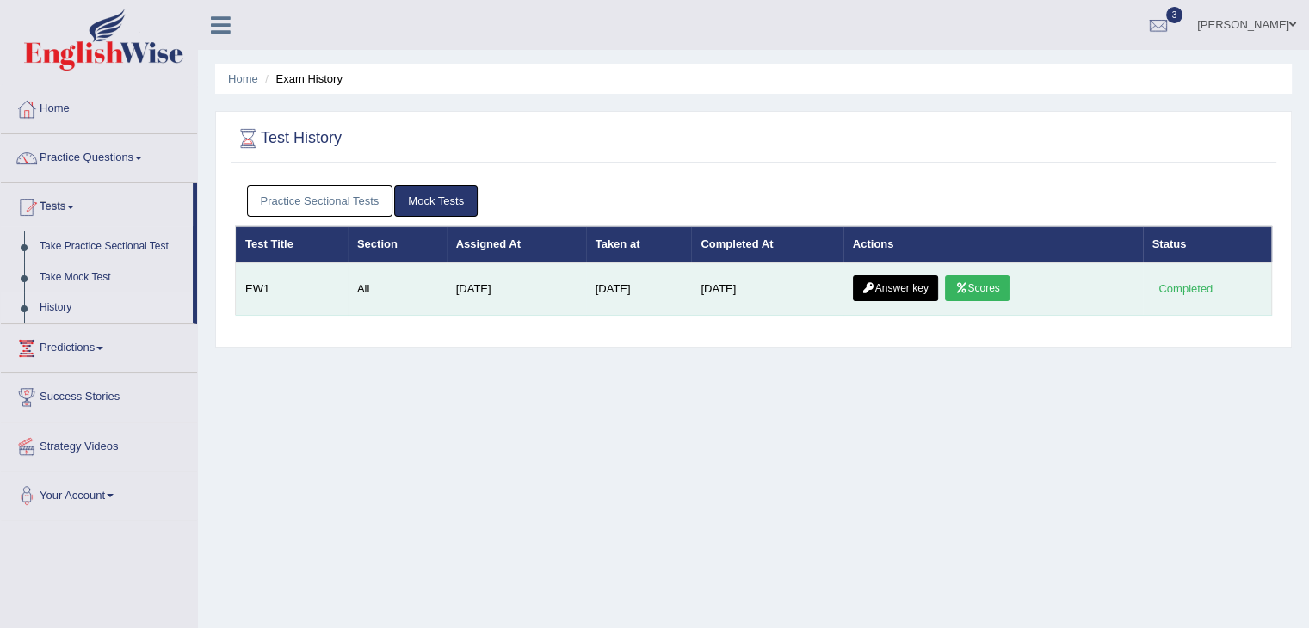
click at [893, 287] on link "Answer key" at bounding box center [895, 288] width 85 height 26
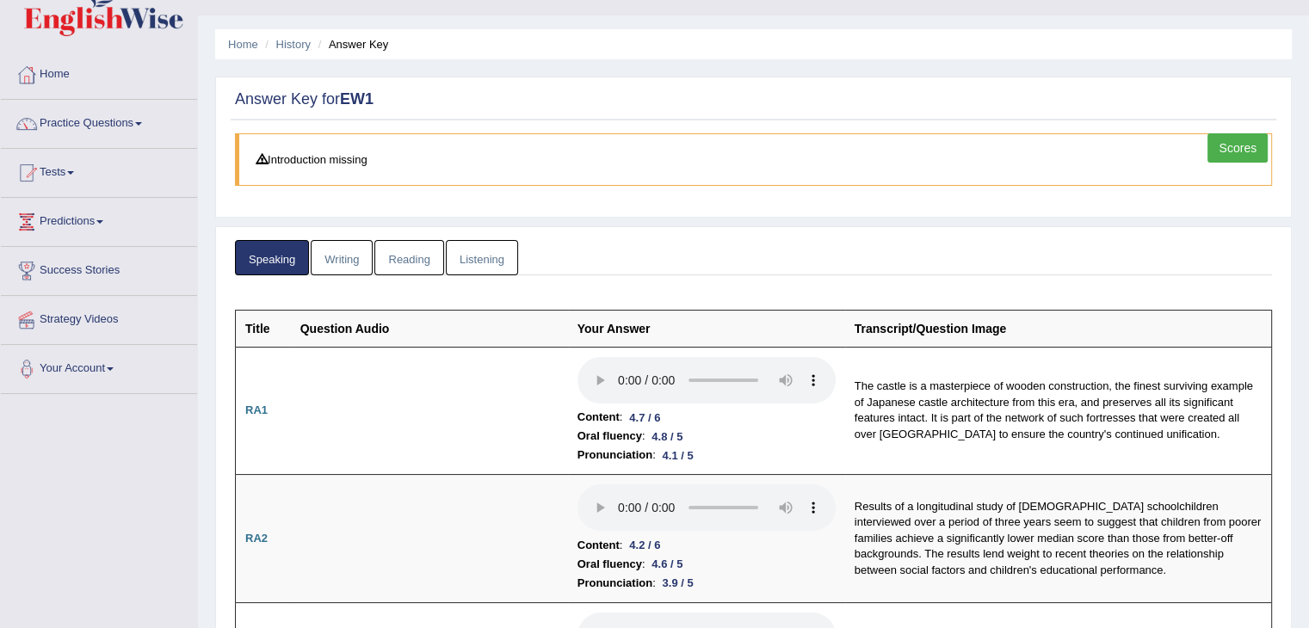
click at [354, 254] on link "Writing" at bounding box center [342, 257] width 62 height 35
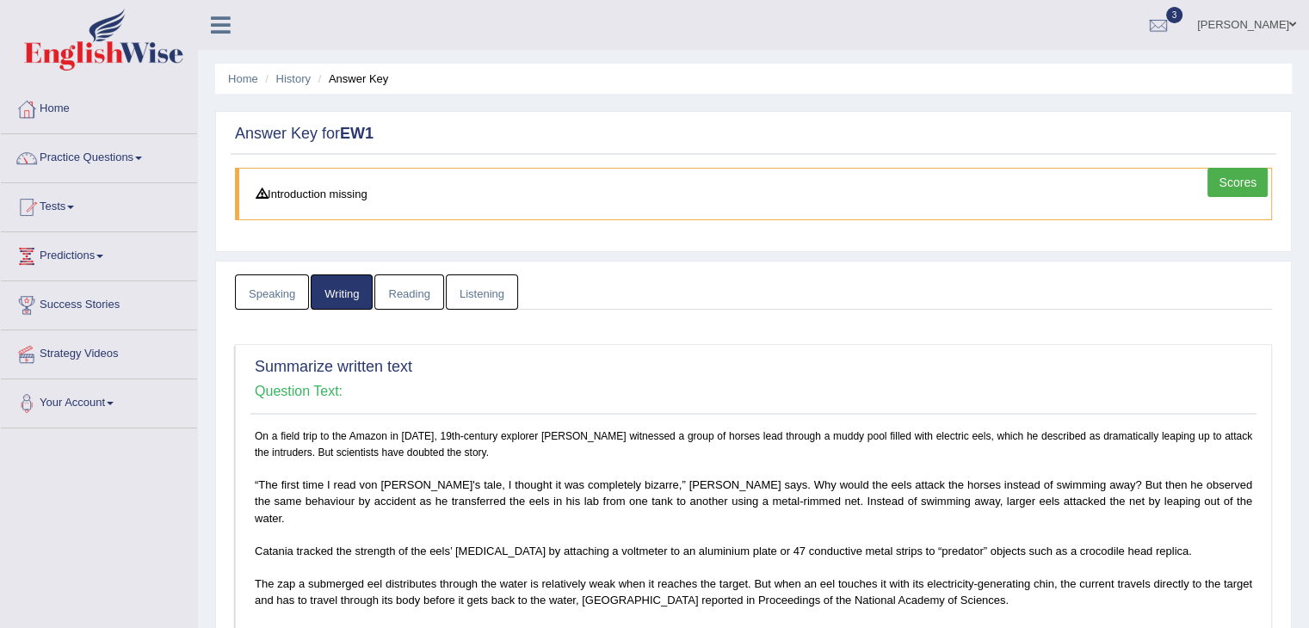
click at [418, 291] on link "Reading" at bounding box center [408, 291] width 69 height 35
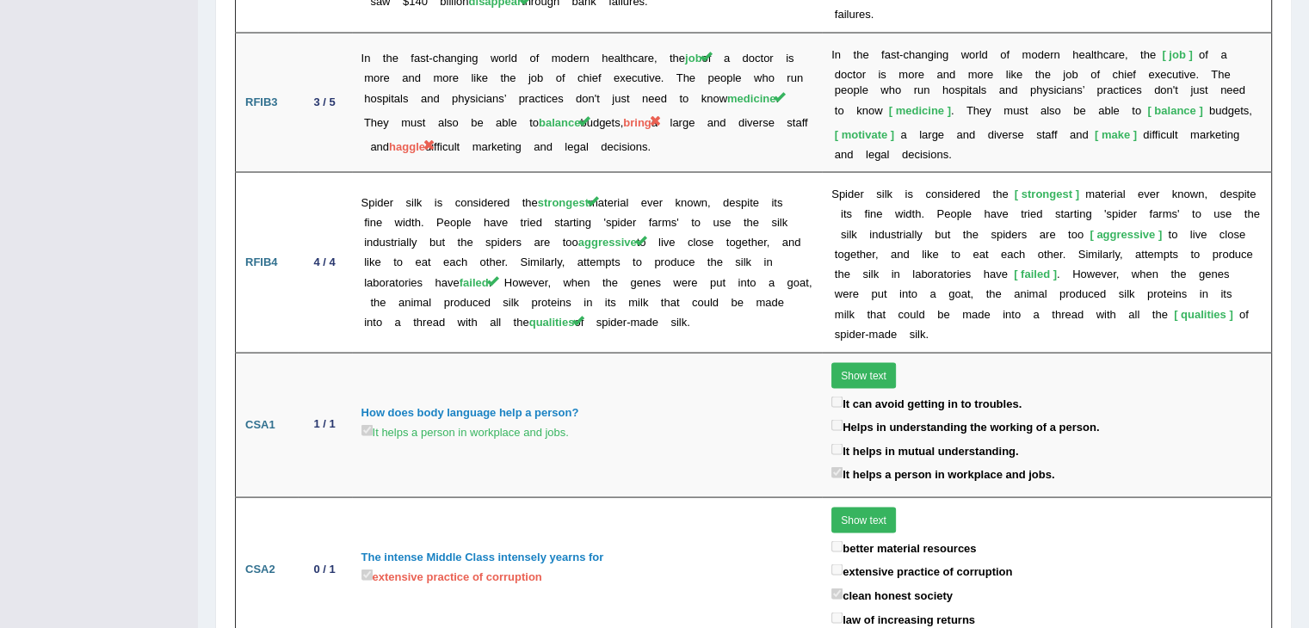
scroll to position [3256, 0]
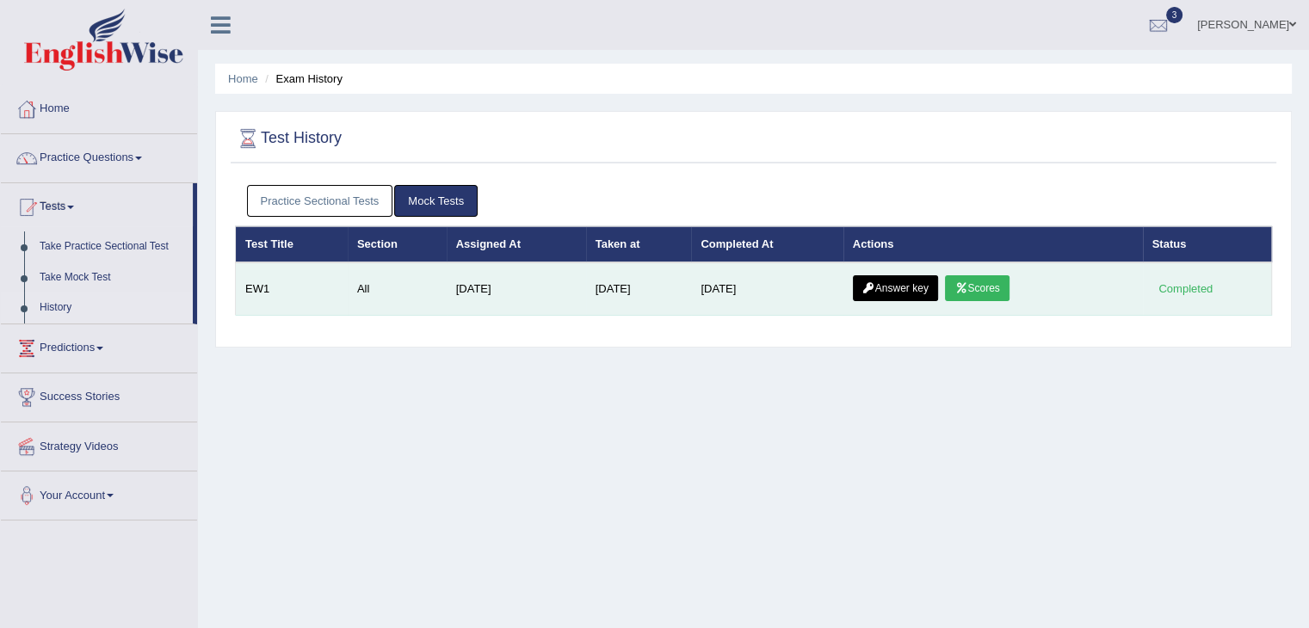
click at [921, 278] on link "Answer key" at bounding box center [895, 288] width 85 height 26
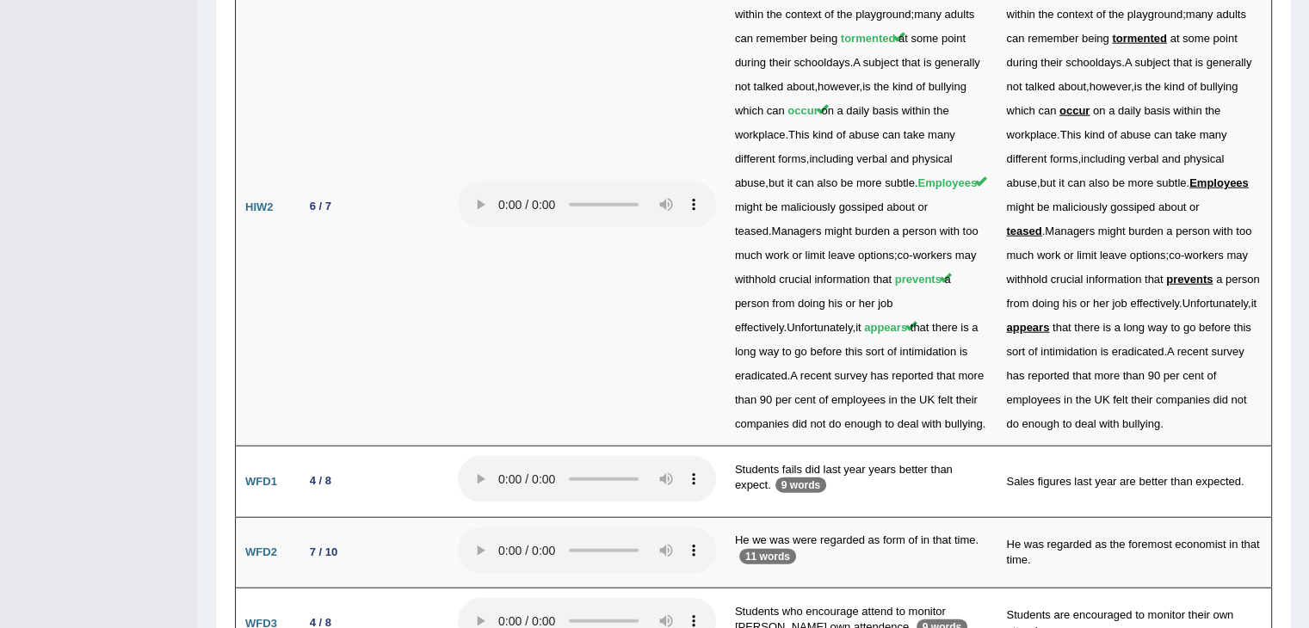
scroll to position [4103, 0]
